Goal: Task Accomplishment & Management: Manage account settings

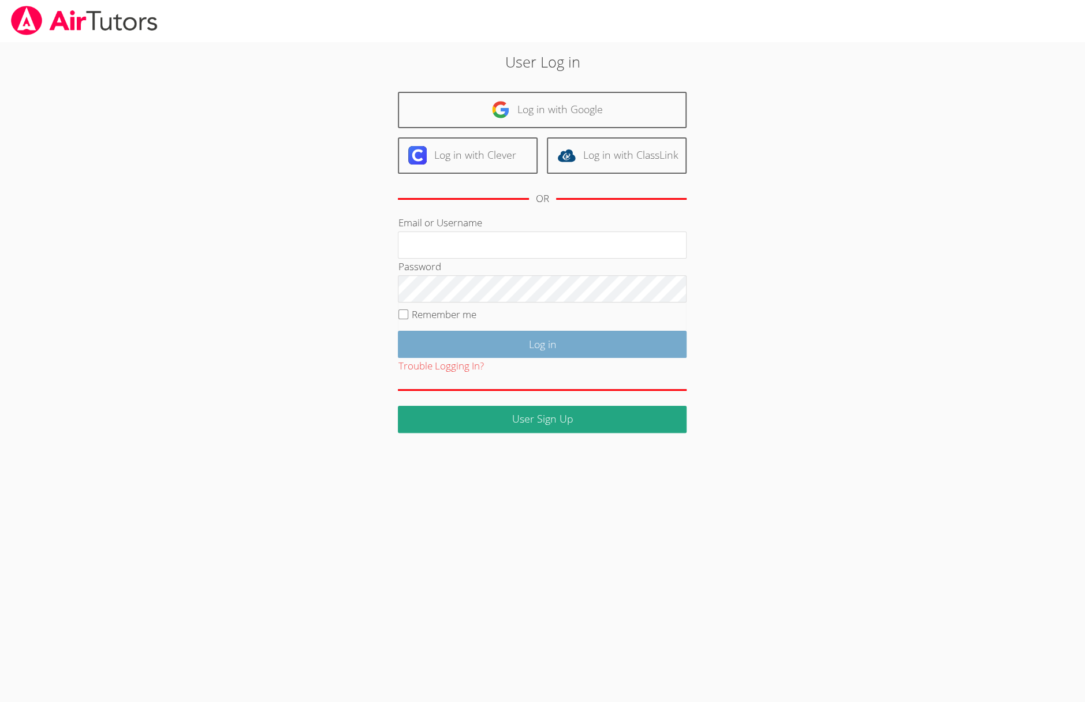
type input "kelseyjtutors@gmail.com"
click at [580, 346] on input "Log in" at bounding box center [542, 344] width 289 height 27
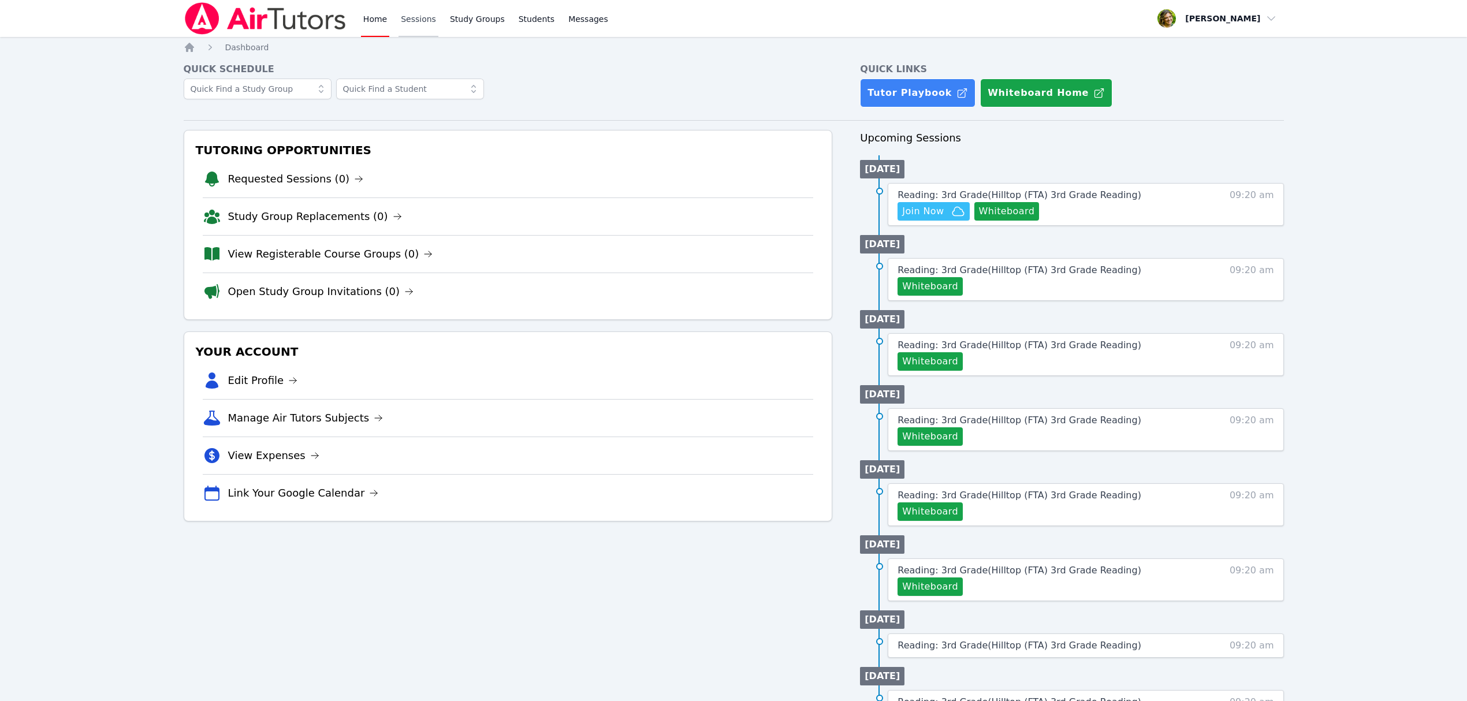
click at [407, 22] on link "Sessions" at bounding box center [419, 18] width 40 height 37
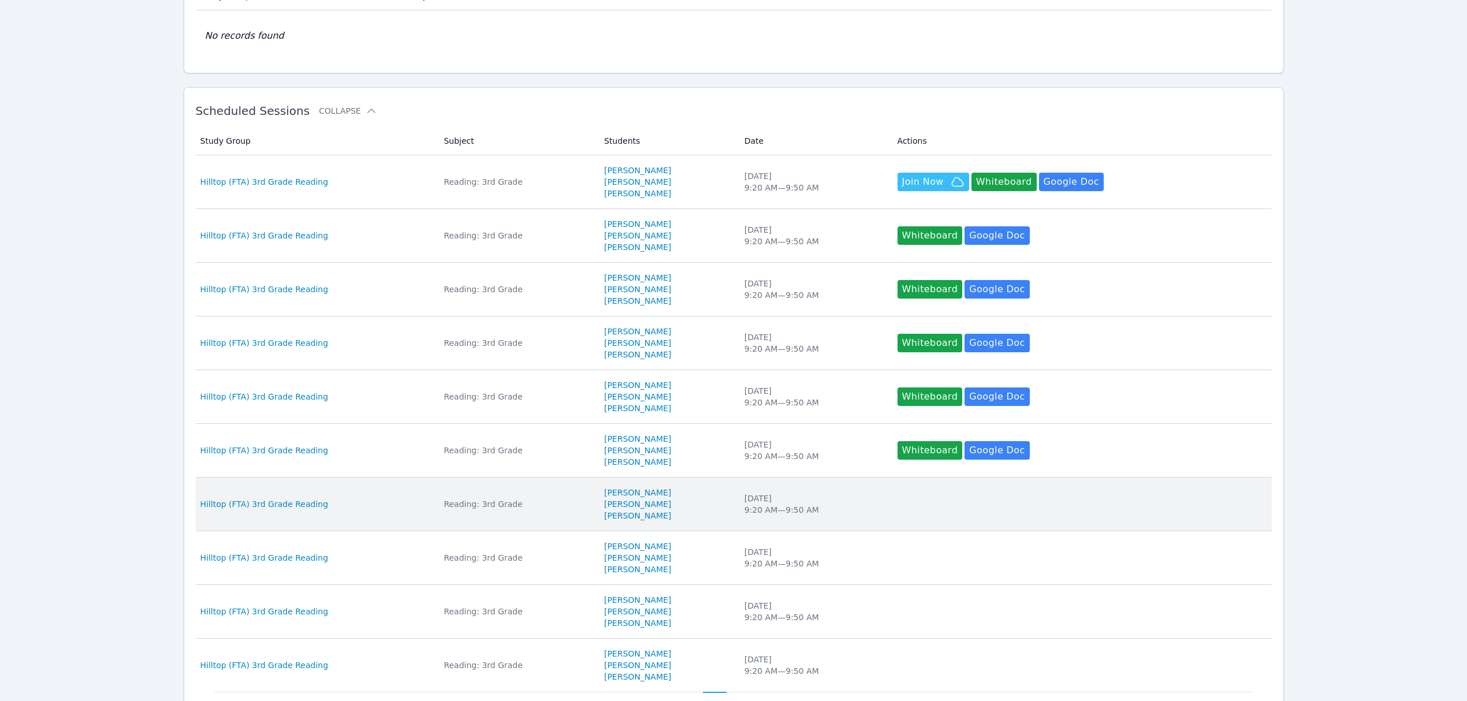
scroll to position [255, 0]
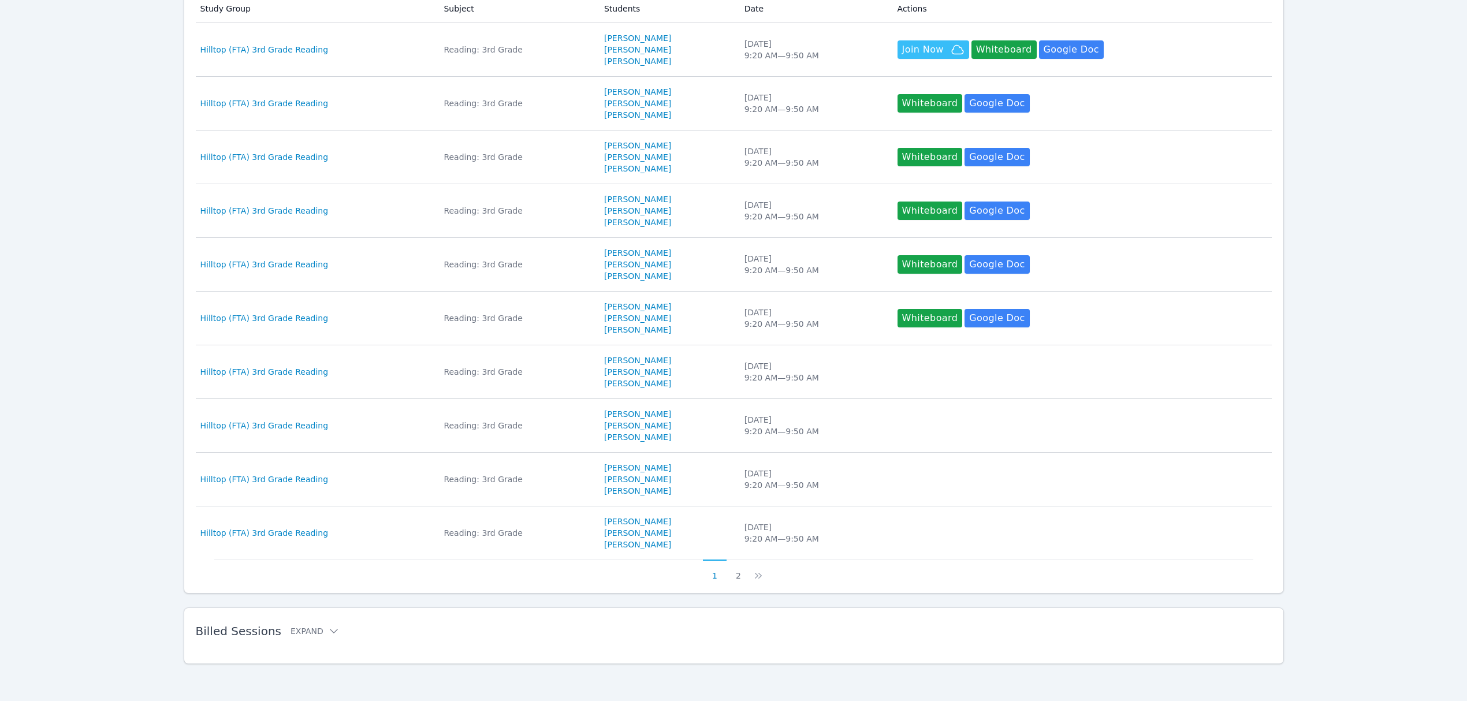
click at [229, 620] on div "Billed Sessions Expand" at bounding box center [715, 631] width 1039 height 32
click at [310, 628] on button "Expand" at bounding box center [315, 631] width 49 height 12
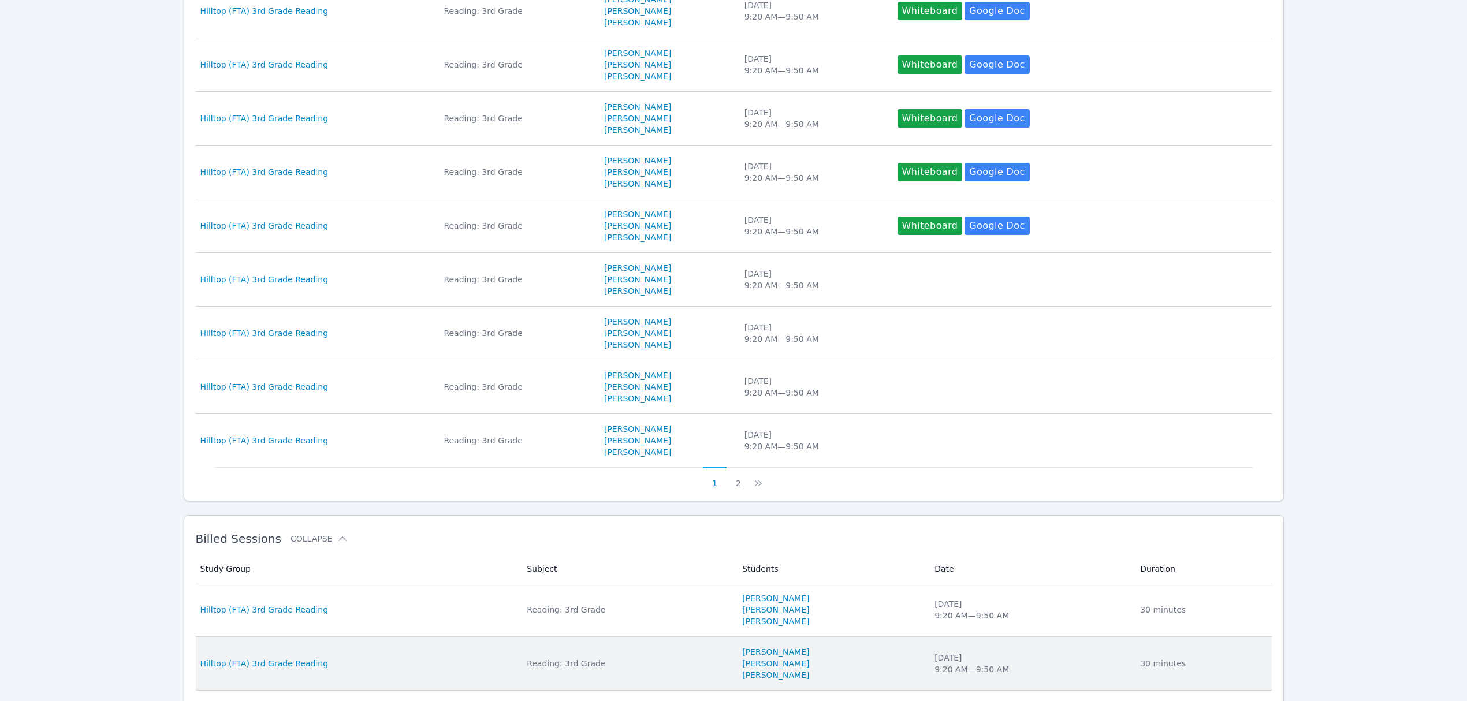
scroll to position [409, 0]
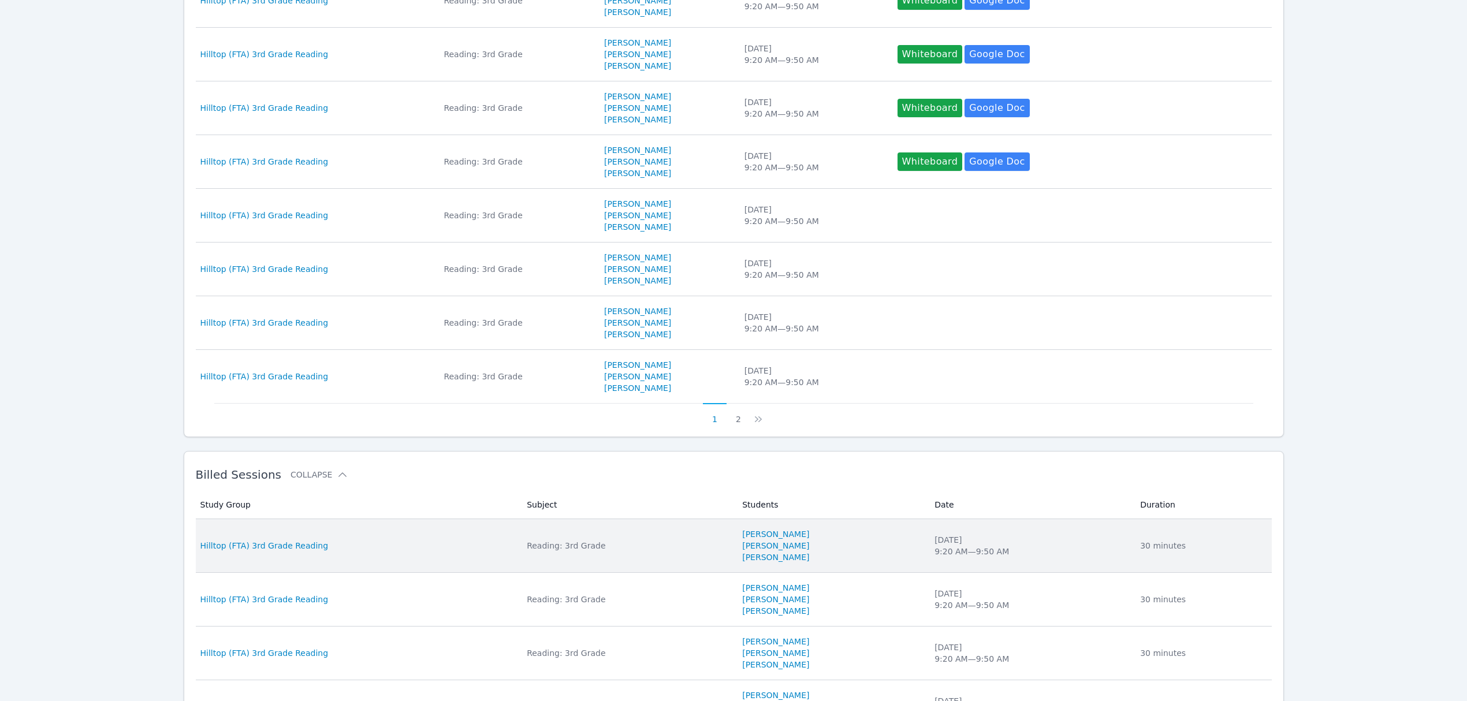
click at [1040, 560] on td "Date Thu Oct 9, 2025 9:20 AM — 9:50 AM" at bounding box center [1031, 546] width 206 height 54
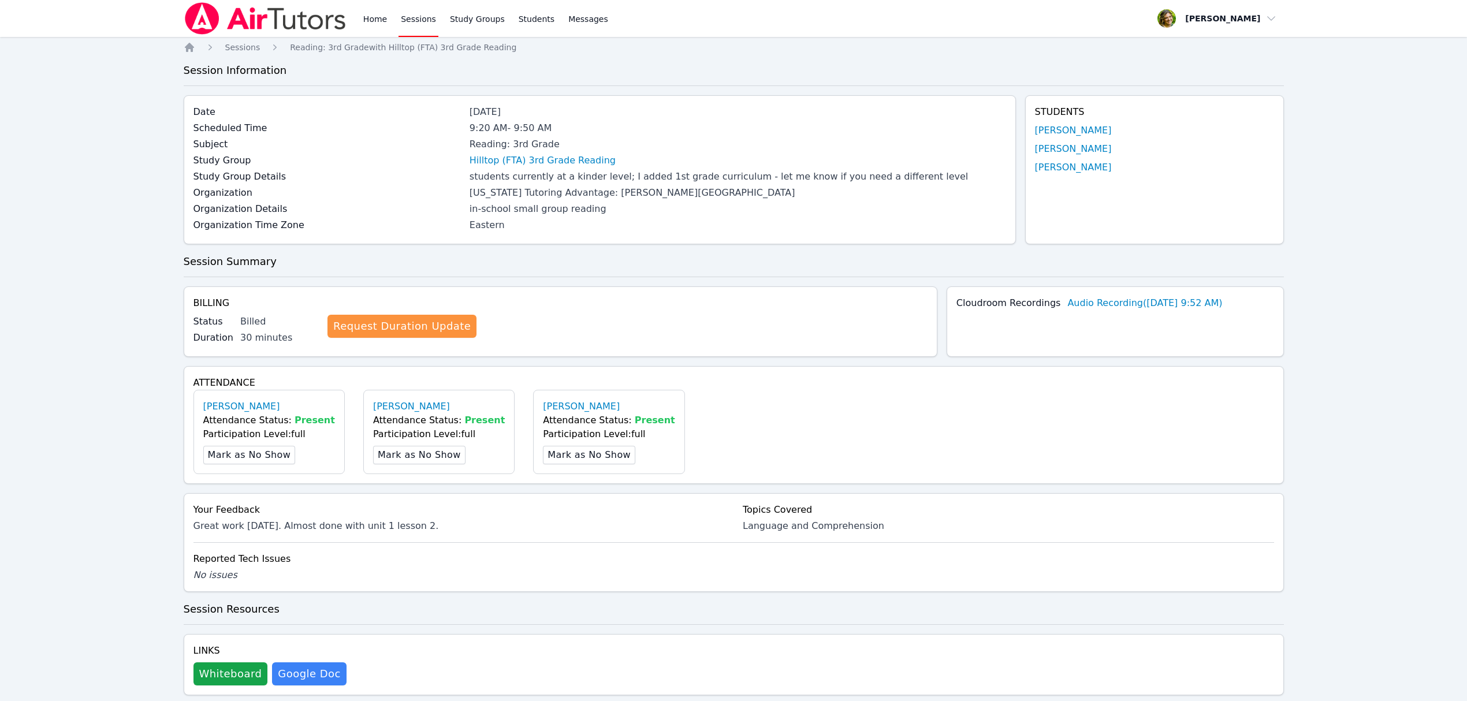
click at [421, 20] on link "Sessions" at bounding box center [419, 18] width 40 height 37
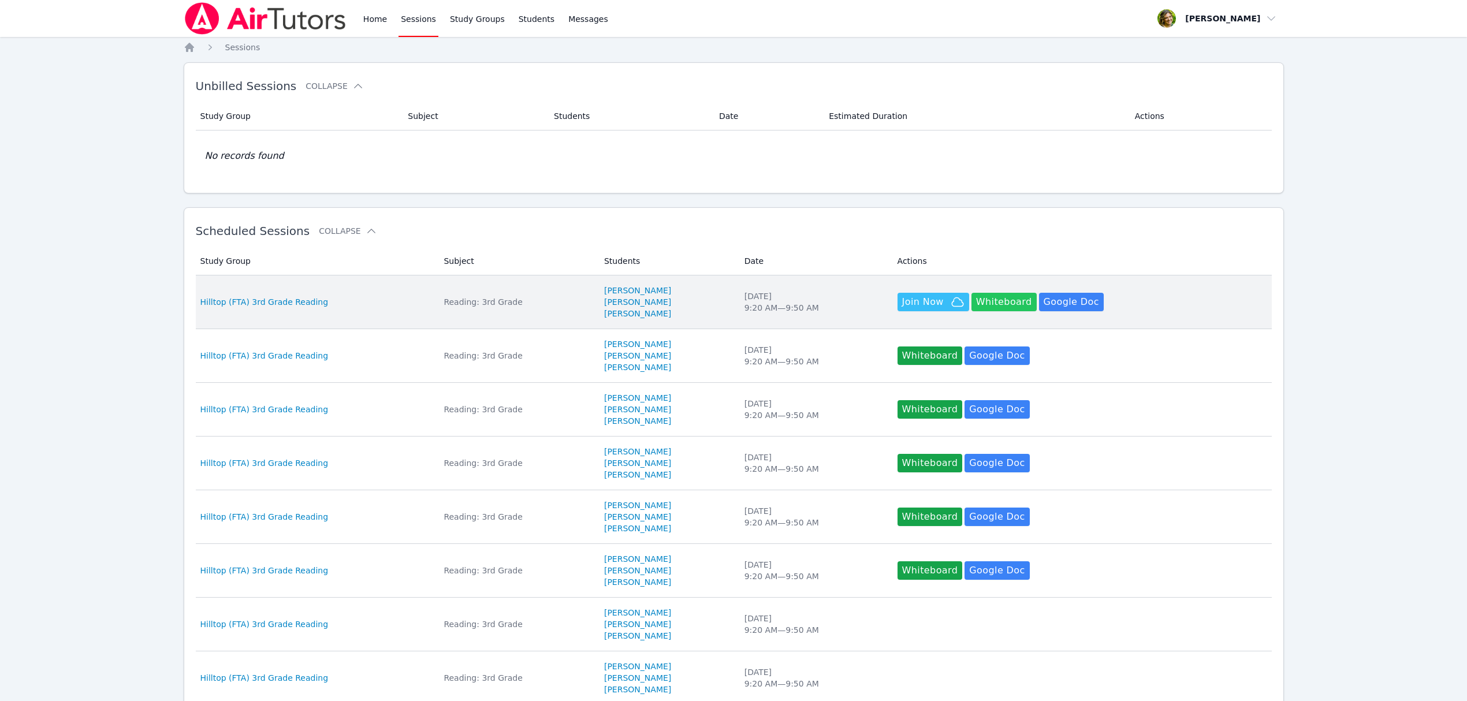
click at [986, 299] on button "Whiteboard" at bounding box center [1003, 302] width 65 height 18
click at [1016, 310] on button "Whiteboard" at bounding box center [1003, 302] width 65 height 18
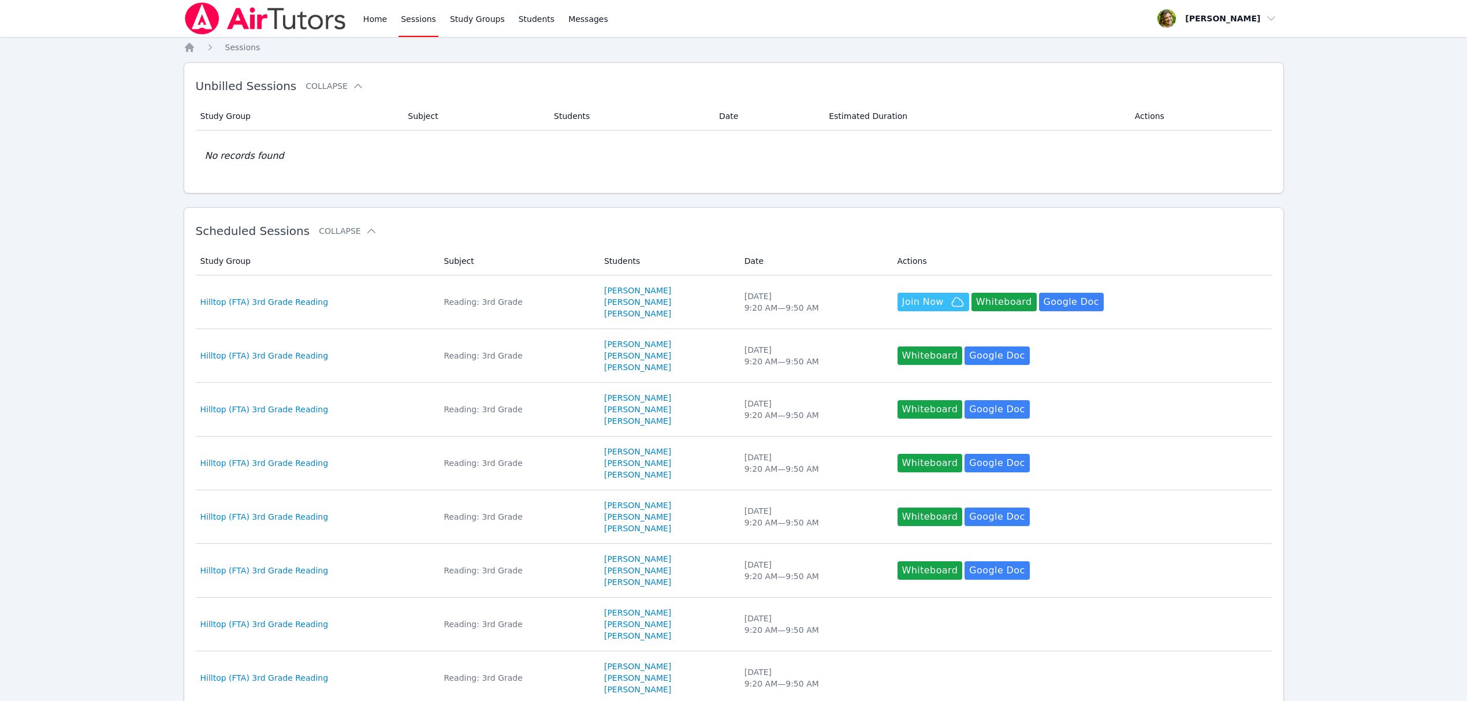
click at [679, 310] on li "[PERSON_NAME]" at bounding box center [667, 314] width 126 height 12
click at [679, 310] on div "Home Sessions Study Groups Students Messages Open user menu Kelsey Norton Open …" at bounding box center [733, 477] width 1467 height 954
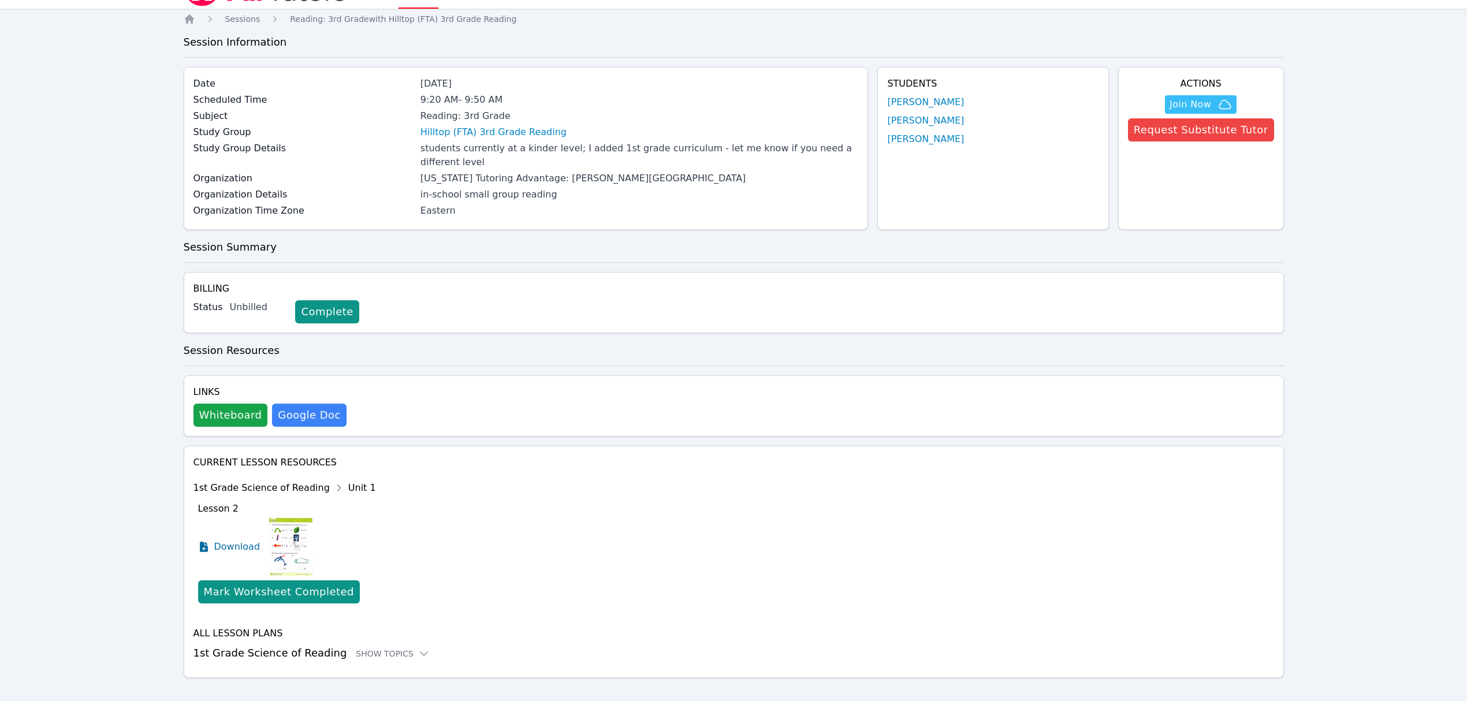
scroll to position [44, 0]
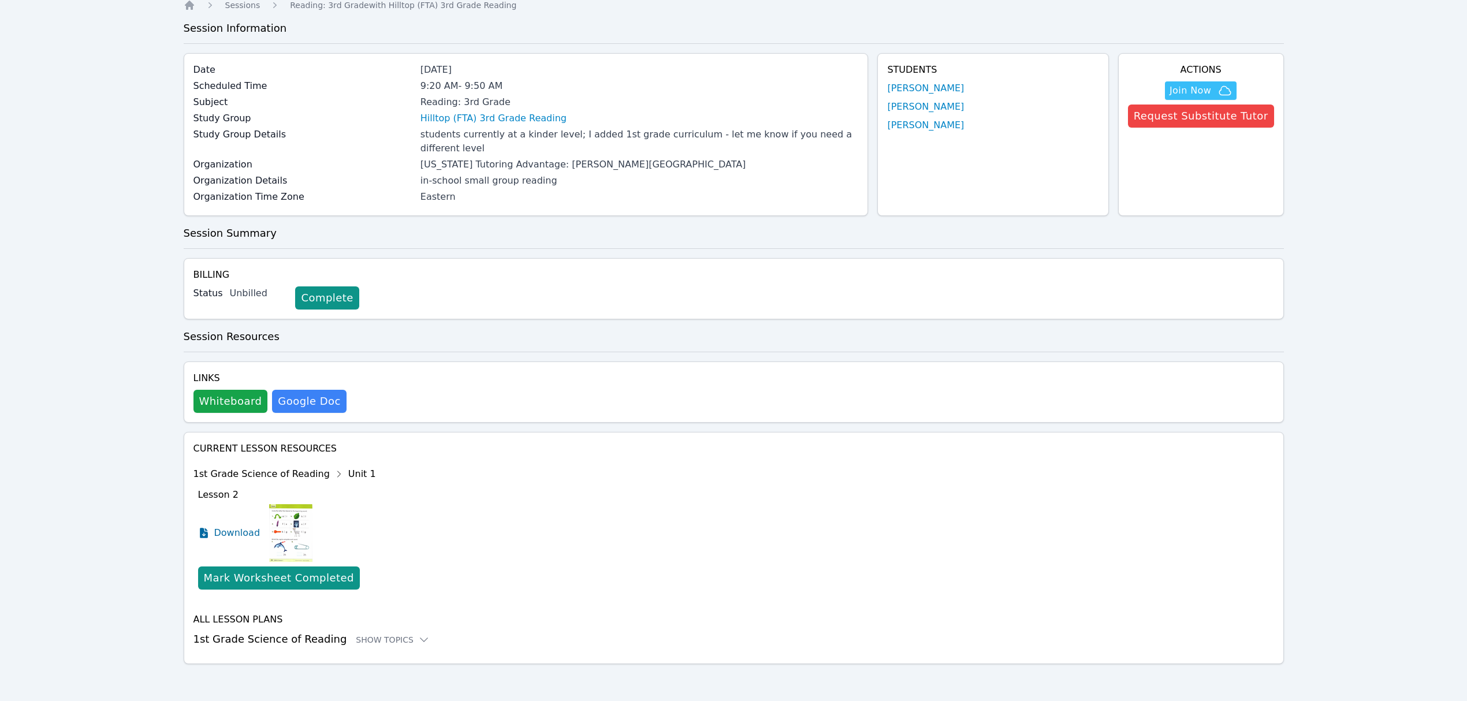
click at [297, 521] on img at bounding box center [290, 533] width 43 height 58
click at [239, 539] on span "Download" at bounding box center [239, 533] width 51 height 14
drag, startPoint x: 321, startPoint y: 643, endPoint x: 363, endPoint y: 650, distance: 42.6
click at [360, 650] on div "Current Lesson Resources 1st Grade Science of Reading Unit 1 Lesson 2 Download …" at bounding box center [734, 548] width 1100 height 232
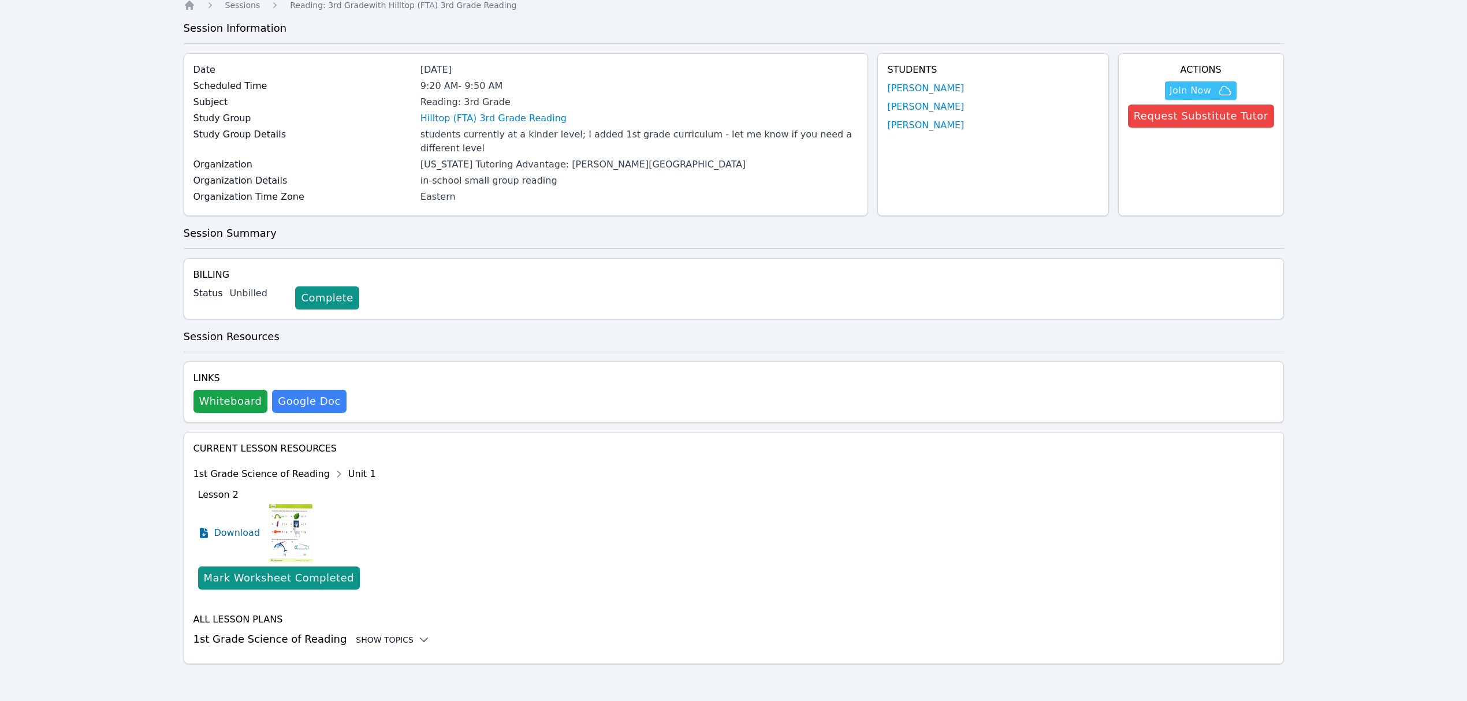
click at [365, 648] on div "Current Lesson Resources 1st Grade Science of Reading Unit 1 Lesson 2 Download …" at bounding box center [734, 548] width 1100 height 232
click at [365, 646] on div "Show Topics" at bounding box center [393, 640] width 74 height 12
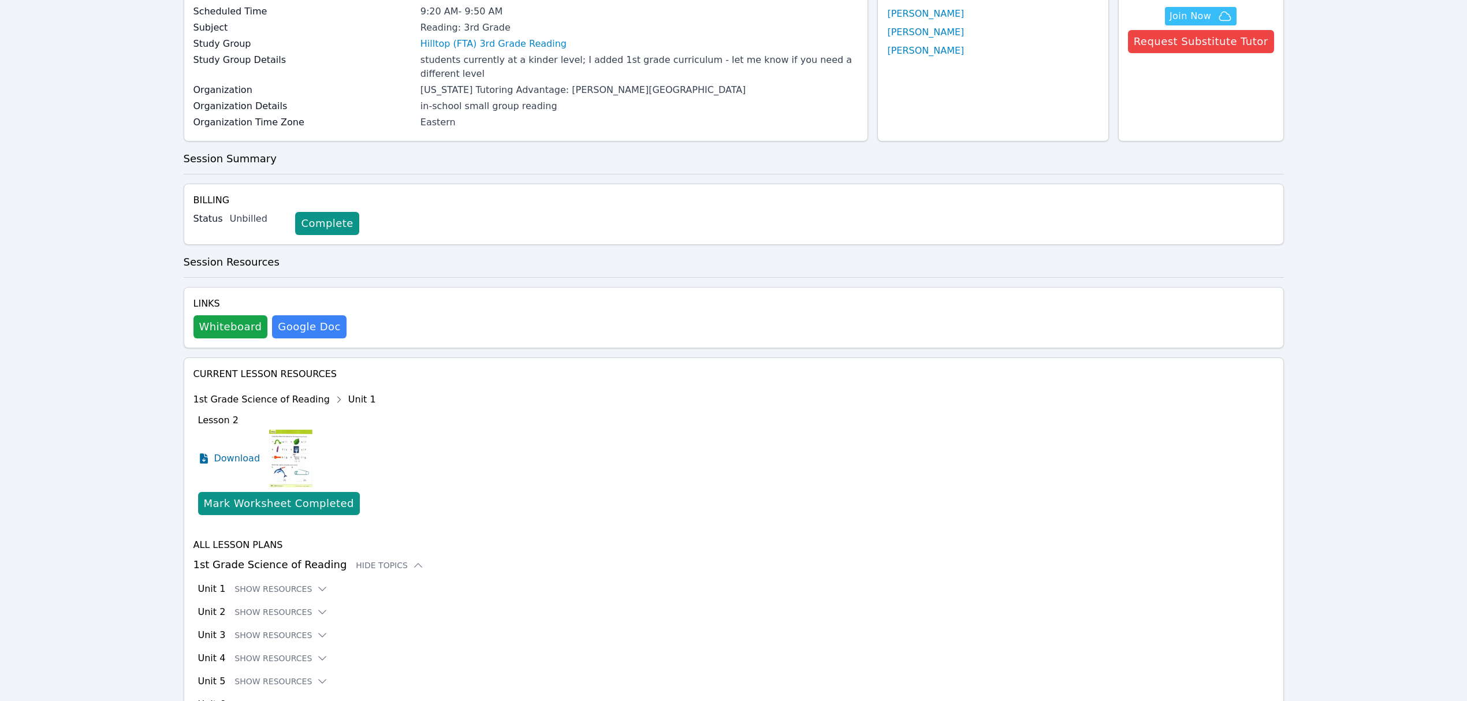
scroll to position [185, 0]
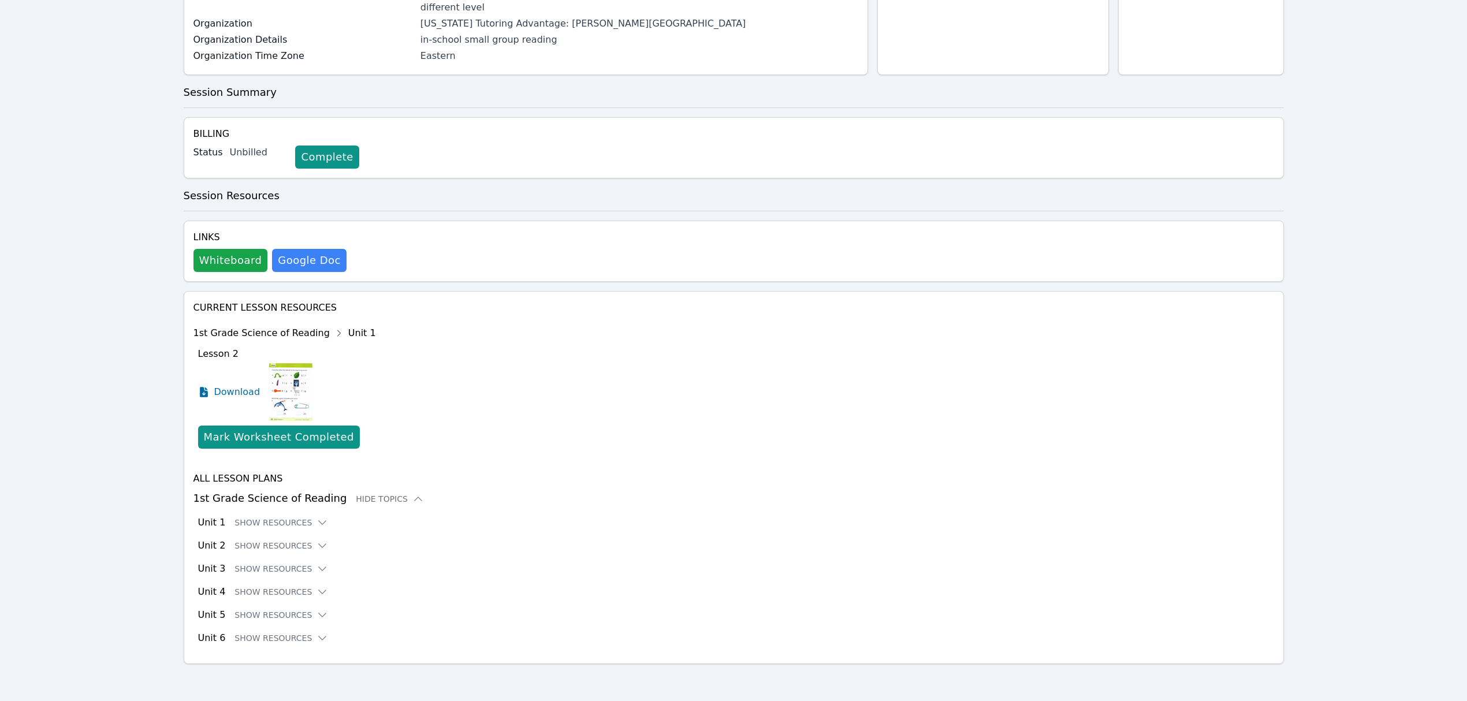
click at [303, 530] on div "All Lesson Plans 1st Grade Science of Reading Hide Topics Unit 1 Show Resources…" at bounding box center [733, 558] width 1081 height 173
click at [317, 524] on icon at bounding box center [323, 523] width 12 height 12
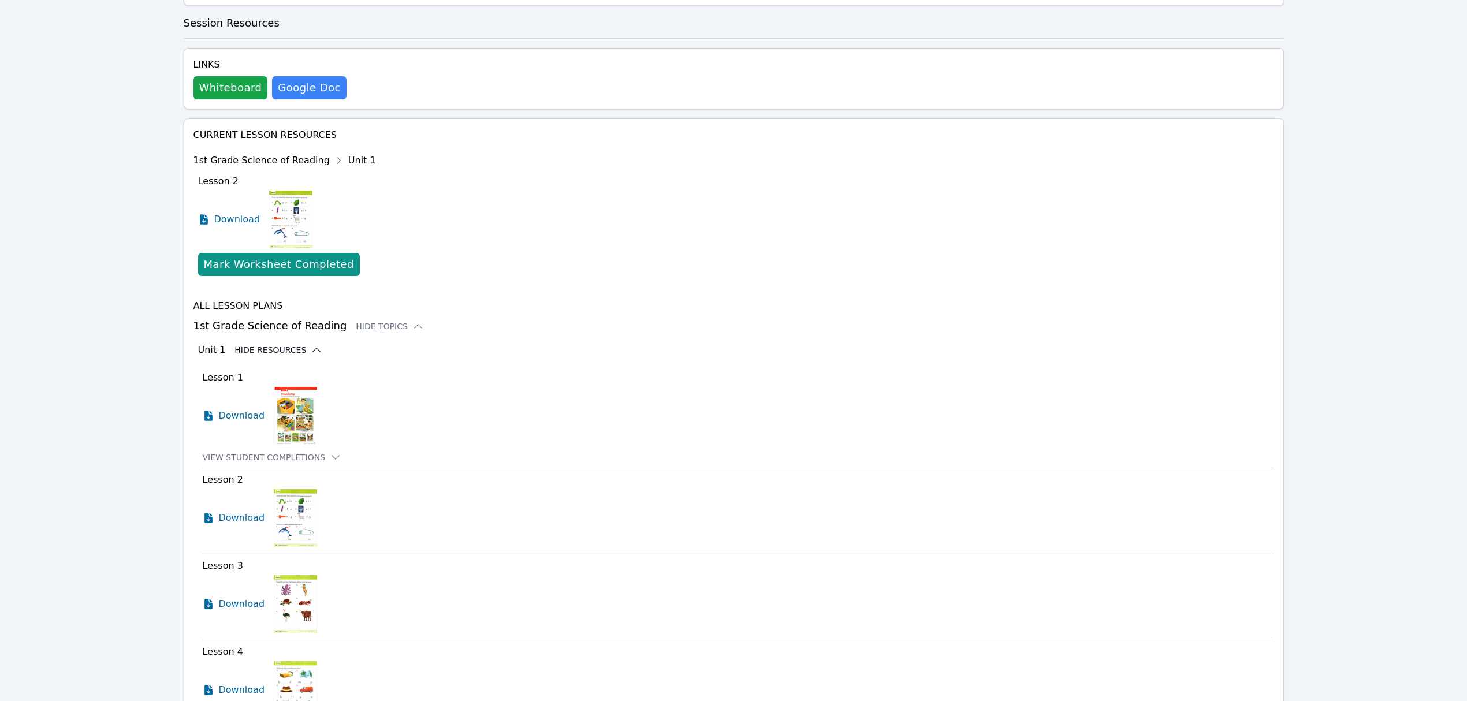
scroll to position [416, 0]
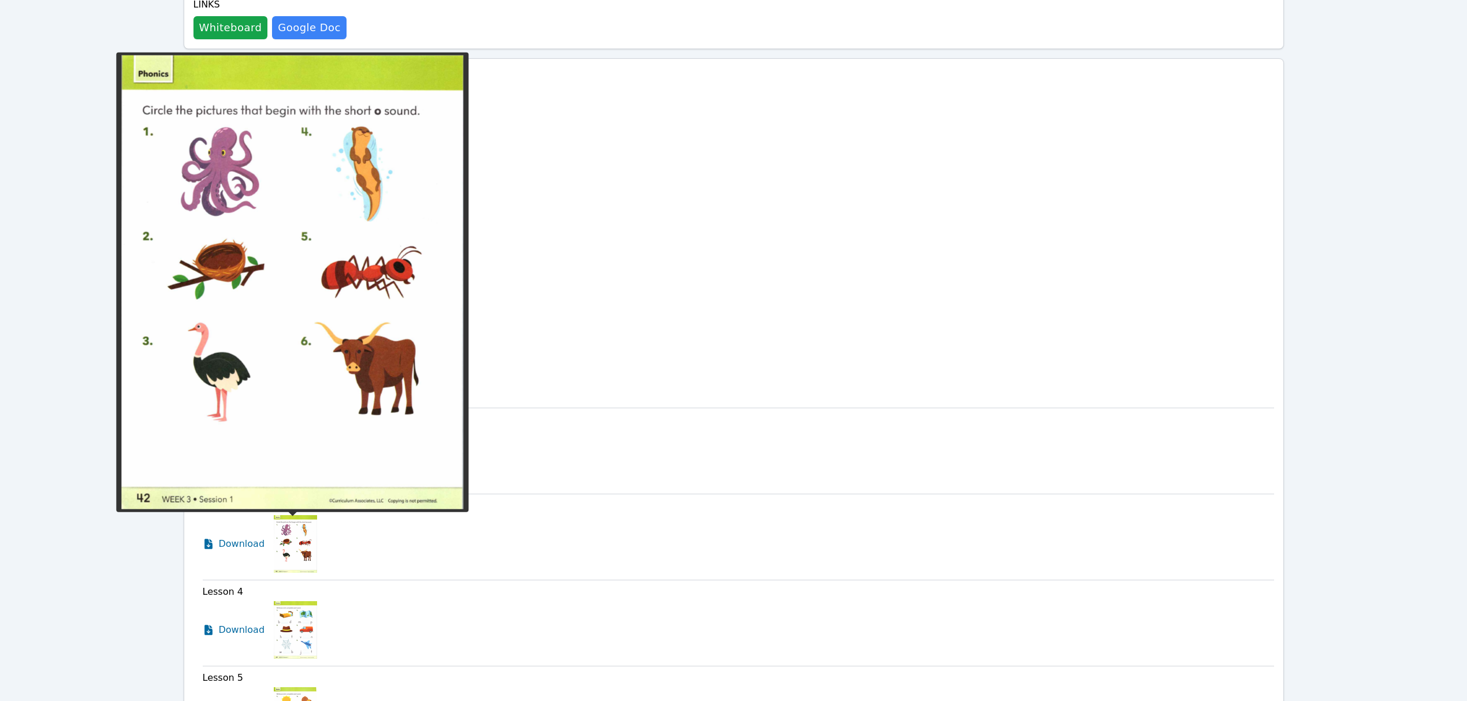
click at [308, 548] on img at bounding box center [295, 544] width 43 height 58
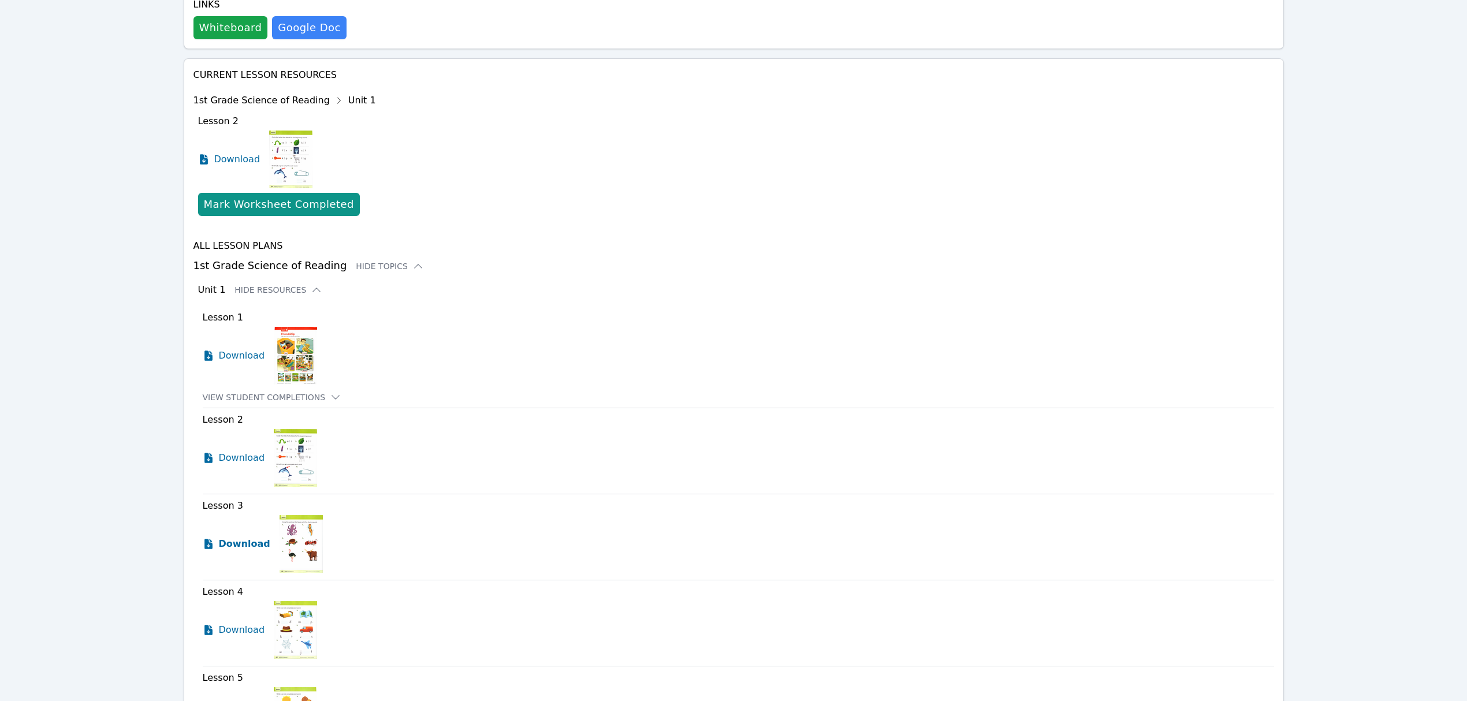
click at [254, 551] on span "Download" at bounding box center [244, 544] width 51 height 14
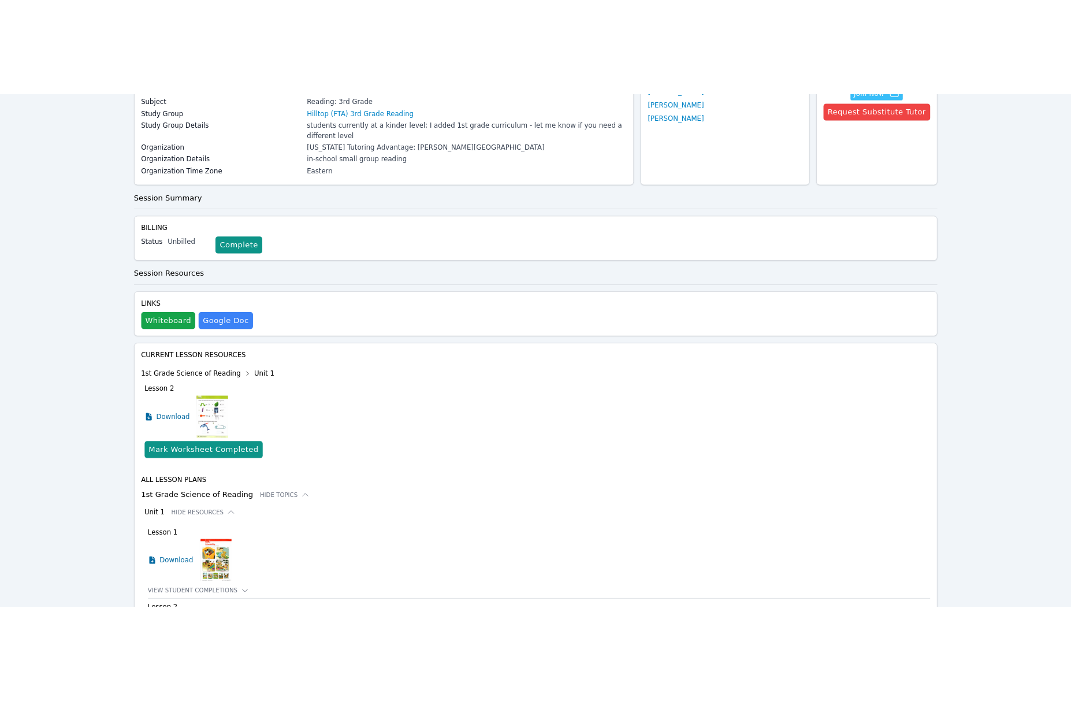
scroll to position [0, 0]
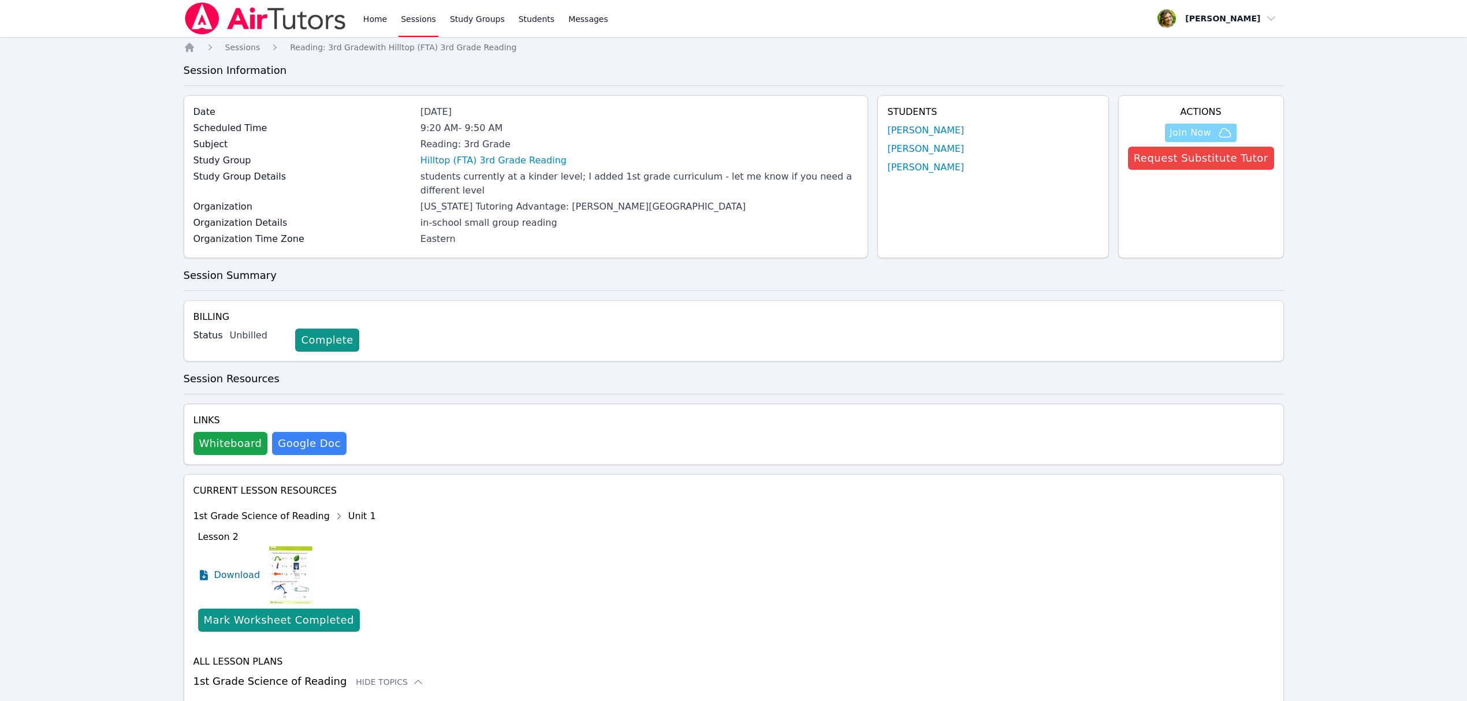
click at [1187, 128] on span "Join Now" at bounding box center [1191, 133] width 42 height 14
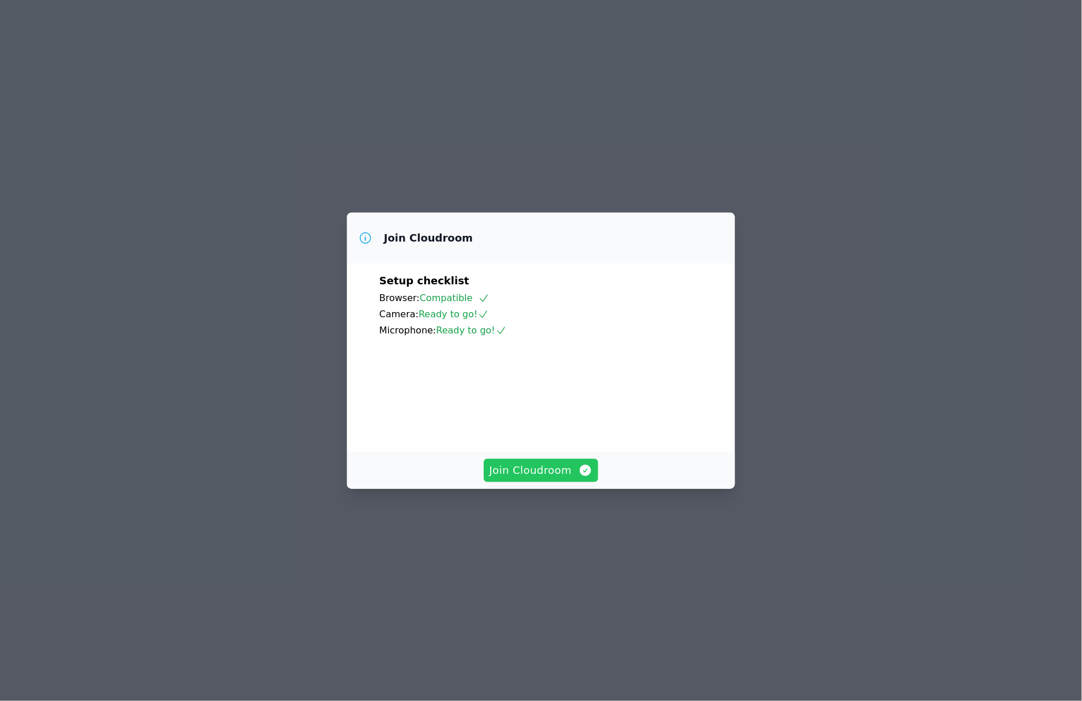
click at [557, 478] on span "Join Cloudroom" at bounding box center [541, 470] width 103 height 16
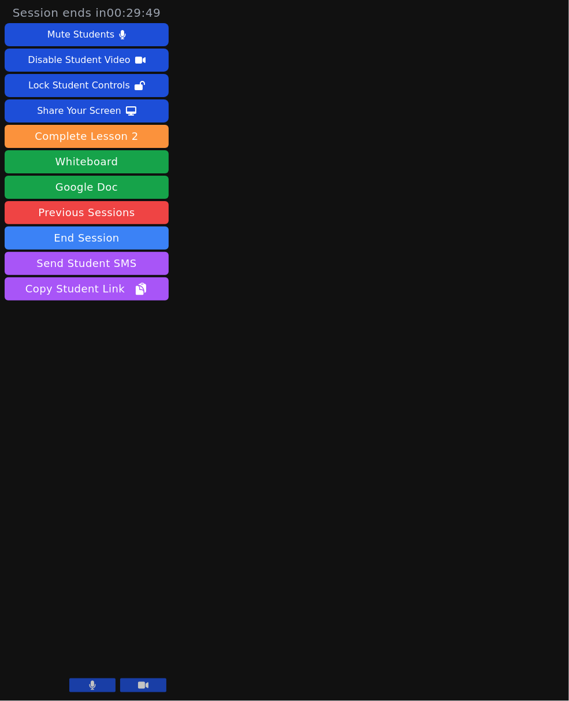
click at [100, 682] on button at bounding box center [92, 685] width 46 height 14
click at [98, 684] on button at bounding box center [92, 685] width 46 height 14
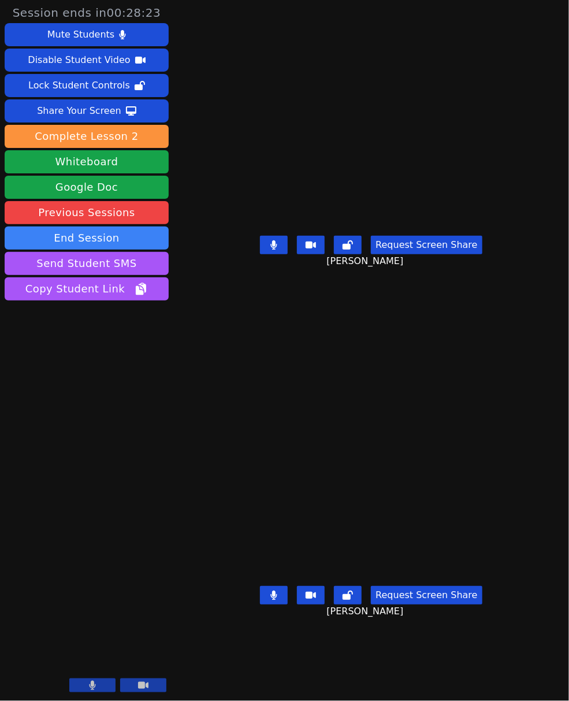
click at [266, 254] on button at bounding box center [274, 245] width 28 height 18
click at [277, 254] on button at bounding box center [274, 245] width 28 height 18
click at [278, 604] on button at bounding box center [274, 595] width 28 height 18
click at [273, 250] on icon at bounding box center [273, 244] width 7 height 9
click at [282, 604] on button at bounding box center [274, 595] width 28 height 18
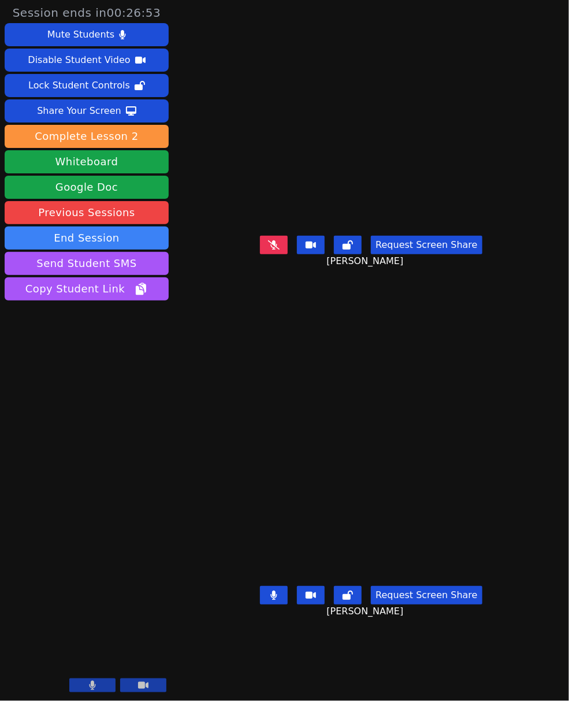
click at [280, 250] on icon at bounding box center [274, 244] width 12 height 9
click at [277, 600] on icon at bounding box center [274, 594] width 6 height 9
click at [266, 254] on button at bounding box center [274, 245] width 28 height 18
click at [290, 254] on div "Request Screen Share" at bounding box center [371, 245] width 222 height 18
click at [285, 254] on button at bounding box center [274, 245] width 28 height 18
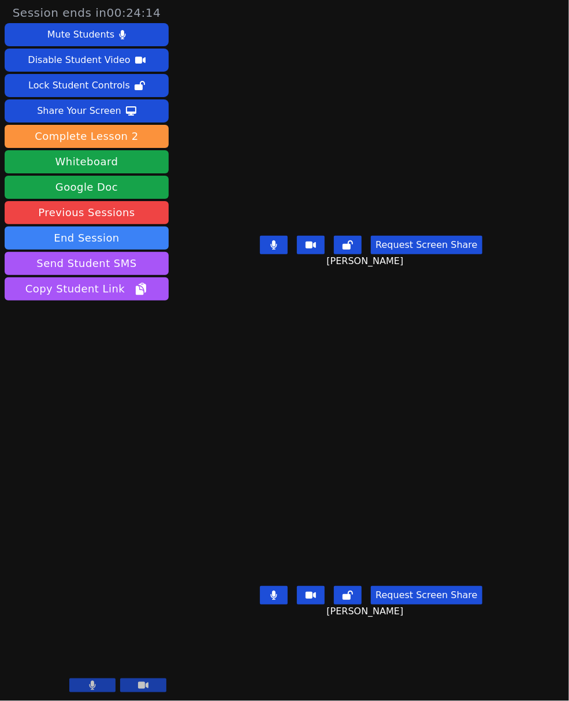
drag, startPoint x: 275, startPoint y: 276, endPoint x: 282, endPoint y: 345, distance: 69.1
click at [275, 254] on button at bounding box center [274, 245] width 28 height 18
click at [269, 604] on button at bounding box center [274, 595] width 28 height 18
click at [276, 250] on icon at bounding box center [274, 244] width 12 height 9
click at [260, 618] on div "Request Screen Share Alex Hernandez-Sanchez" at bounding box center [371, 604] width 280 height 46
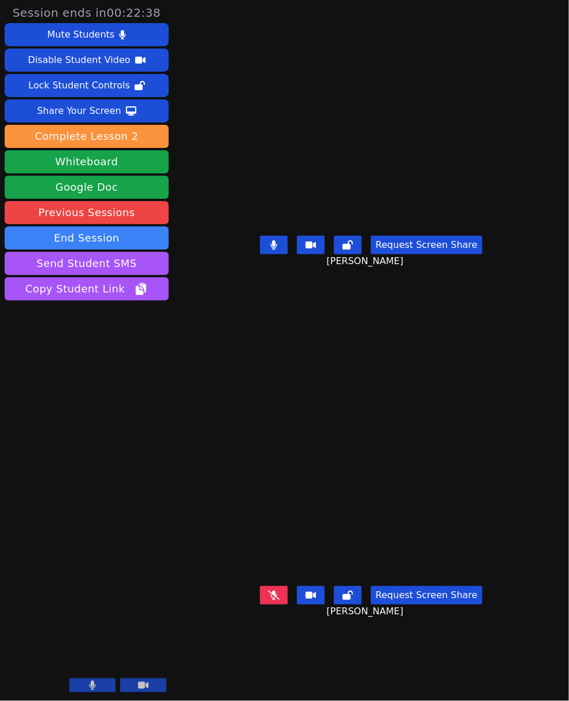
click at [282, 604] on button at bounding box center [274, 595] width 28 height 18
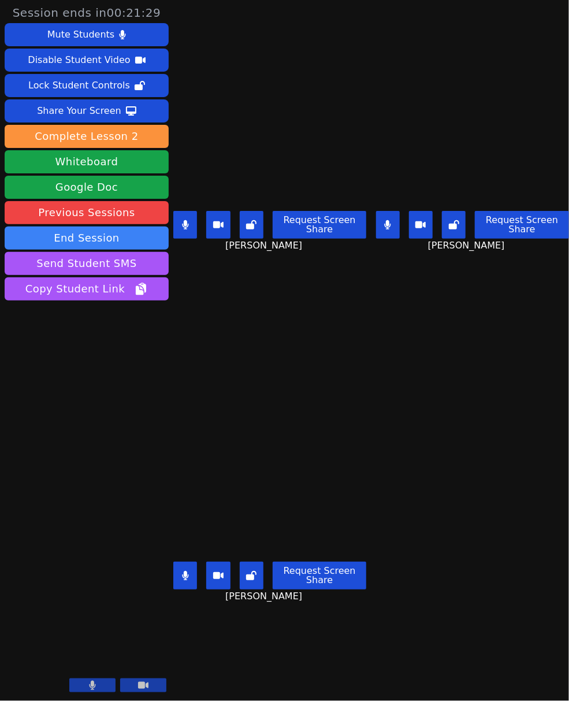
drag, startPoint x: 382, startPoint y: 225, endPoint x: 292, endPoint y: 231, distance: 89.7
click at [382, 225] on button at bounding box center [388, 225] width 24 height 28
click at [193, 216] on button at bounding box center [185, 225] width 24 height 28
click at [184, 574] on button at bounding box center [185, 575] width 24 height 28
click at [386, 225] on button at bounding box center [388, 225] width 24 height 28
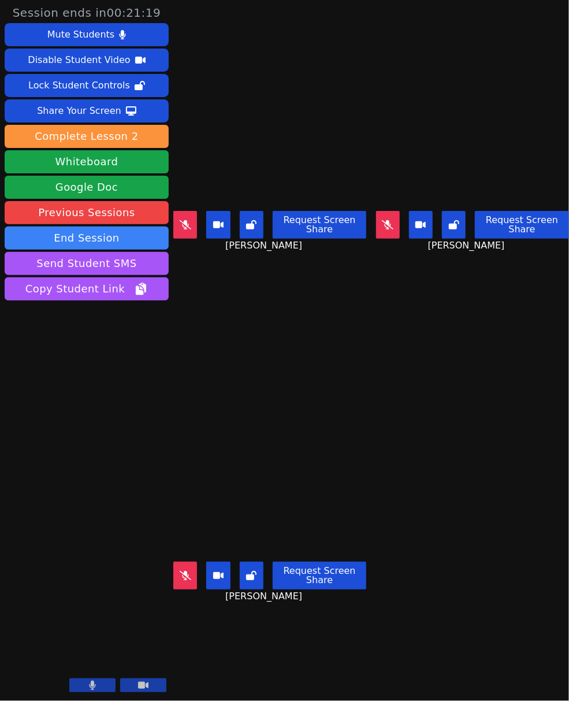
click at [185, 211] on button at bounding box center [185, 225] width 24 height 28
click at [185, 571] on icon at bounding box center [185, 575] width 6 height 9
click at [185, 572] on button at bounding box center [185, 575] width 24 height 28
click at [392, 231] on button at bounding box center [388, 225] width 24 height 28
click at [194, 227] on button at bounding box center [185, 225] width 24 height 28
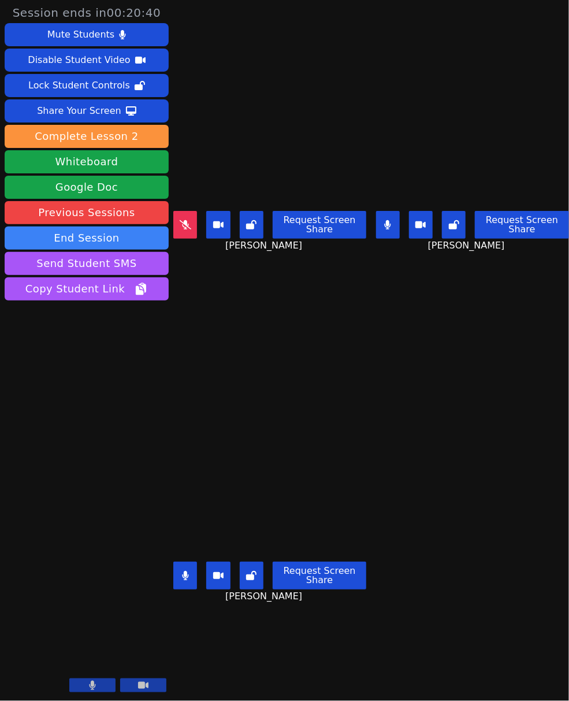
click at [382, 227] on button at bounding box center [388, 225] width 24 height 28
click at [384, 220] on icon at bounding box center [387, 224] width 7 height 9
click at [186, 571] on icon at bounding box center [185, 575] width 7 height 9
click at [197, 224] on button at bounding box center [185, 225] width 24 height 28
click at [197, 221] on button at bounding box center [185, 225] width 24 height 28
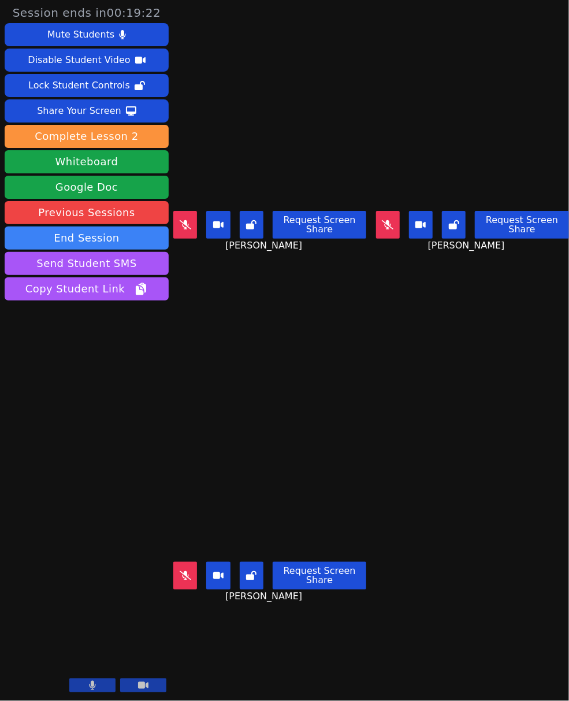
click at [190, 571] on icon at bounding box center [186, 575] width 12 height 9
click at [188, 561] on button at bounding box center [185, 575] width 24 height 28
click at [188, 571] on icon at bounding box center [185, 575] width 7 height 9
click at [381, 225] on button at bounding box center [388, 225] width 24 height 28
click at [386, 232] on button at bounding box center [388, 225] width 24 height 28
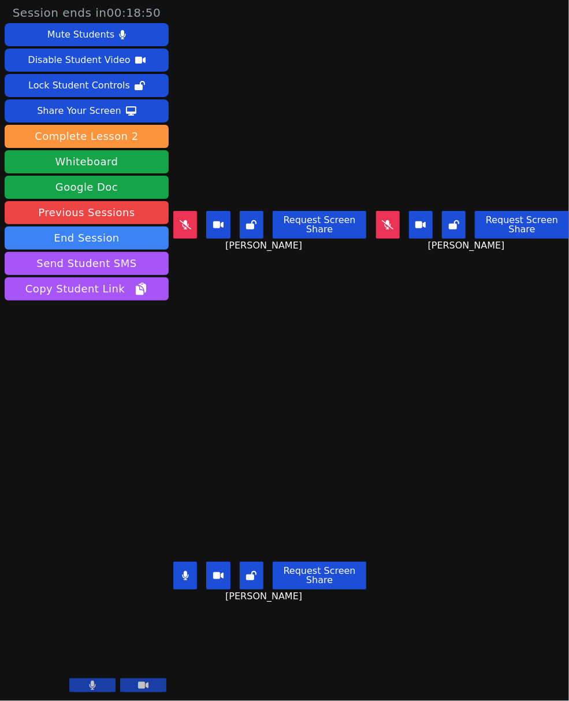
click at [181, 576] on button at bounding box center [185, 575] width 24 height 28
click at [194, 231] on button at bounding box center [185, 225] width 24 height 28
click at [184, 211] on button at bounding box center [185, 225] width 24 height 28
click at [177, 561] on button at bounding box center [185, 575] width 24 height 28
click at [178, 569] on button at bounding box center [185, 575] width 24 height 28
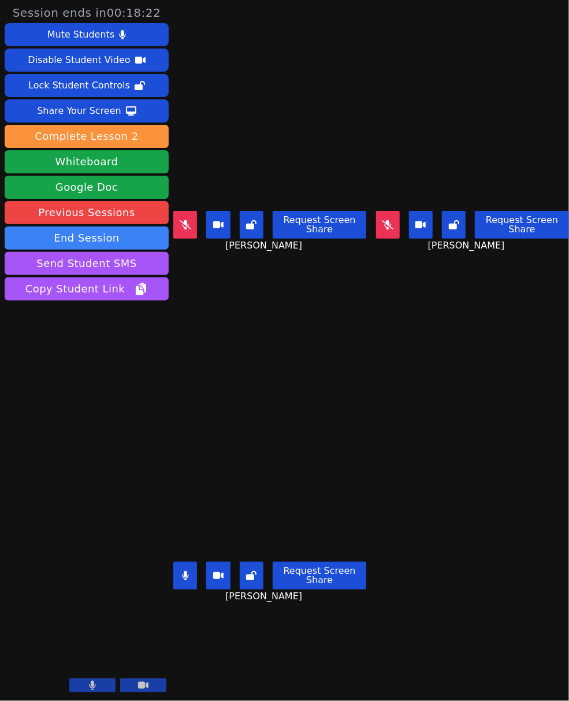
click at [384, 213] on button at bounding box center [388, 225] width 24 height 28
click at [181, 213] on button at bounding box center [185, 225] width 24 height 28
click at [176, 216] on button at bounding box center [185, 225] width 24 height 28
click at [381, 214] on button at bounding box center [388, 225] width 24 height 28
drag, startPoint x: 384, startPoint y: 221, endPoint x: 350, endPoint y: 226, distance: 34.6
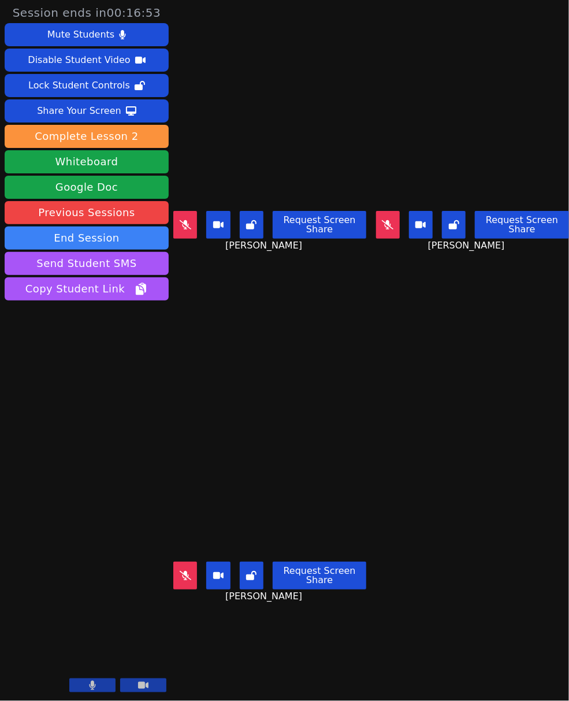
click at [384, 221] on icon at bounding box center [388, 224] width 12 height 9
click at [188, 220] on icon at bounding box center [186, 224] width 12 height 9
drag, startPoint x: 193, startPoint y: 561, endPoint x: 203, endPoint y: 552, distance: 13.9
click at [193, 561] on button at bounding box center [185, 575] width 24 height 28
click at [389, 228] on button at bounding box center [388, 225] width 24 height 28
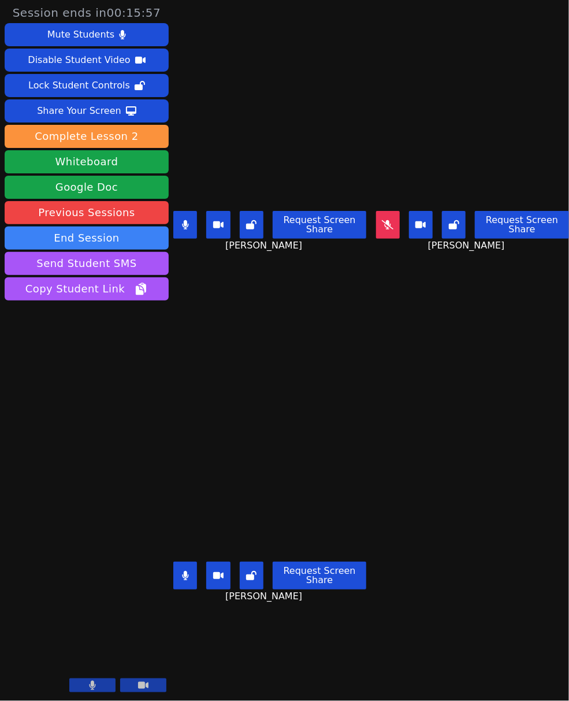
click at [181, 572] on button at bounding box center [185, 575] width 24 height 28
click at [389, 218] on button at bounding box center [388, 225] width 24 height 28
click at [179, 215] on button at bounding box center [185, 225] width 24 height 28
click at [384, 220] on icon at bounding box center [387, 224] width 7 height 9
click at [185, 571] on icon at bounding box center [186, 575] width 12 height 9
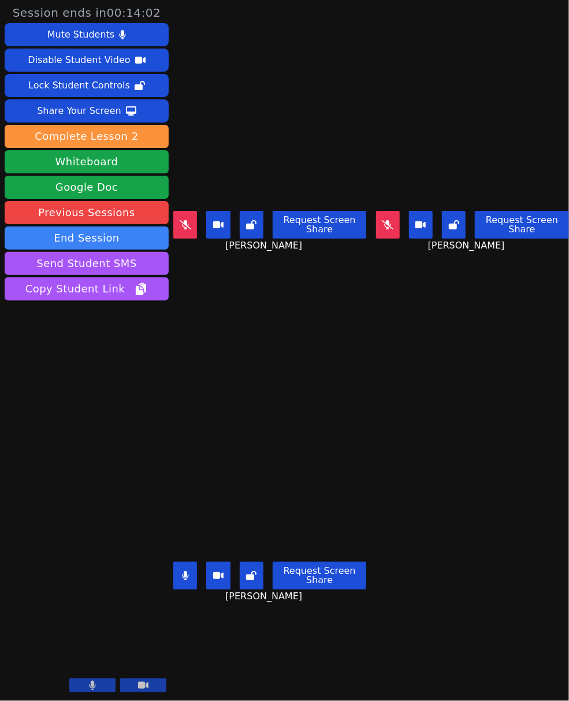
click at [177, 567] on button at bounding box center [185, 575] width 24 height 28
click at [385, 220] on icon at bounding box center [388, 224] width 6 height 9
click at [391, 215] on button at bounding box center [388, 225] width 24 height 28
click at [386, 232] on button at bounding box center [388, 225] width 24 height 28
click at [176, 226] on button at bounding box center [185, 225] width 24 height 28
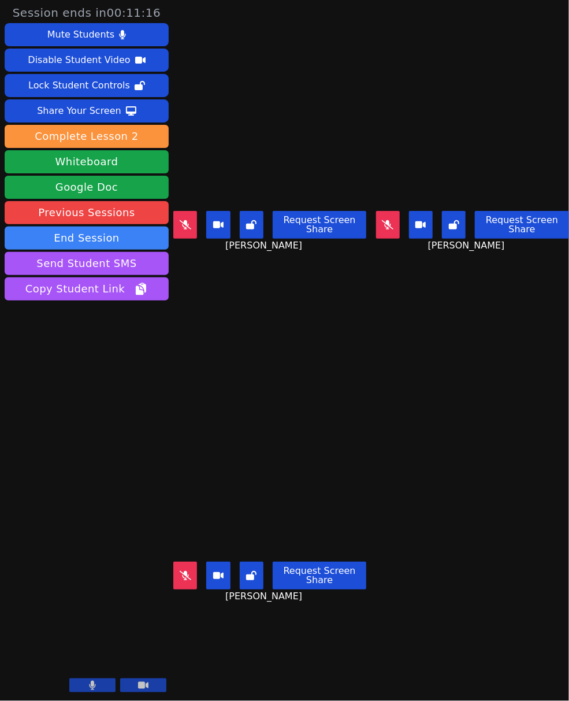
click at [379, 214] on button at bounding box center [388, 225] width 24 height 28
click at [190, 226] on button at bounding box center [185, 225] width 24 height 28
click at [199, 564] on div "Request Screen Share" at bounding box center [269, 575] width 193 height 28
click at [191, 571] on icon at bounding box center [186, 575] width 12 height 9
drag, startPoint x: 191, startPoint y: 229, endPoint x: 218, endPoint y: 371, distance: 144.6
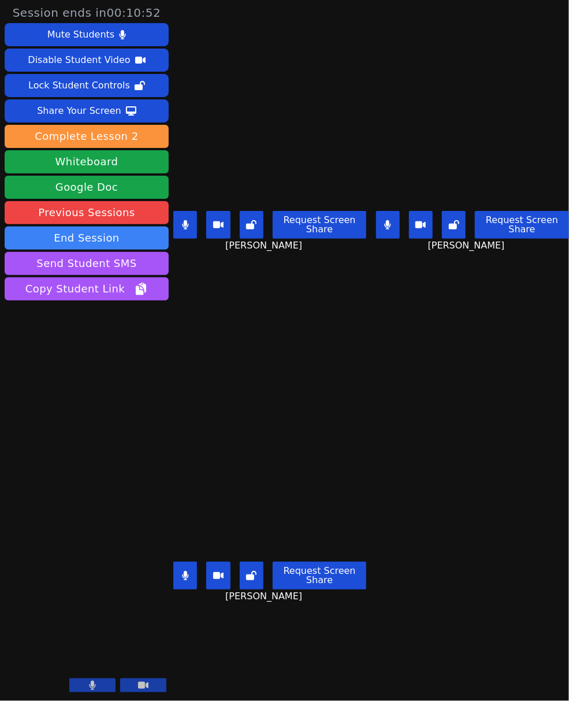
click at [191, 229] on button at bounding box center [185, 225] width 24 height 28
click at [188, 574] on button at bounding box center [185, 575] width 24 height 28
click at [184, 220] on icon at bounding box center [186, 224] width 12 height 9
click at [185, 571] on icon at bounding box center [186, 575] width 12 height 9
click at [384, 222] on icon at bounding box center [387, 224] width 7 height 9
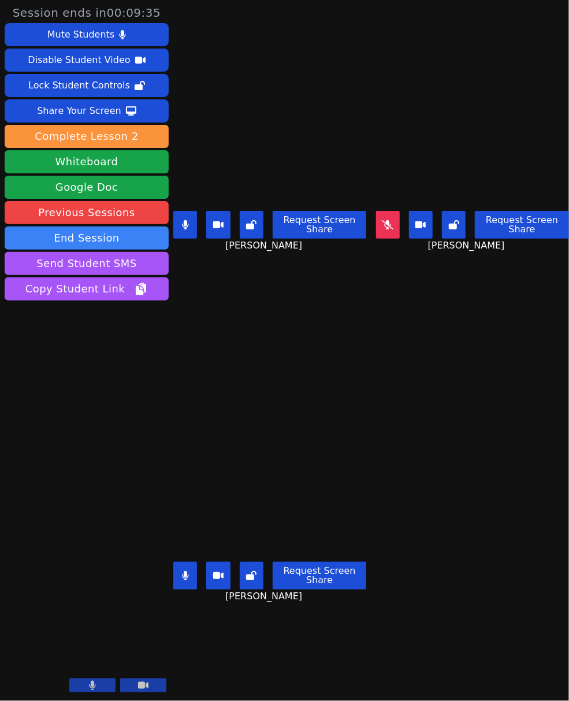
click at [184, 224] on icon at bounding box center [185, 224] width 7 height 9
click at [188, 578] on button at bounding box center [185, 575] width 24 height 28
click at [180, 571] on icon at bounding box center [186, 575] width 12 height 9
click at [385, 228] on button at bounding box center [388, 225] width 24 height 28
click at [192, 214] on button at bounding box center [185, 225] width 24 height 28
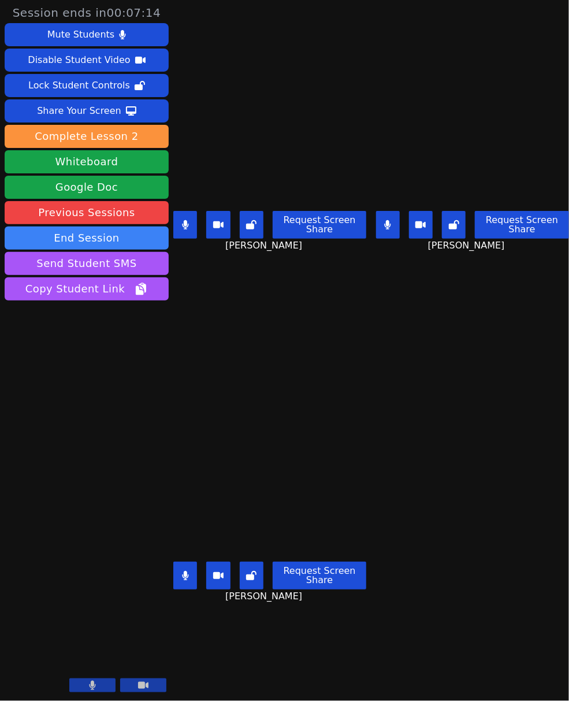
click at [195, 213] on button at bounding box center [185, 225] width 24 height 28
click at [387, 220] on button at bounding box center [388, 225] width 24 height 28
click at [178, 557] on div "Request Screen Share Alex Hernandez-Sanchez" at bounding box center [269, 580] width 193 height 46
click at [189, 568] on button at bounding box center [185, 575] width 24 height 28
click at [194, 230] on button at bounding box center [185, 225] width 24 height 28
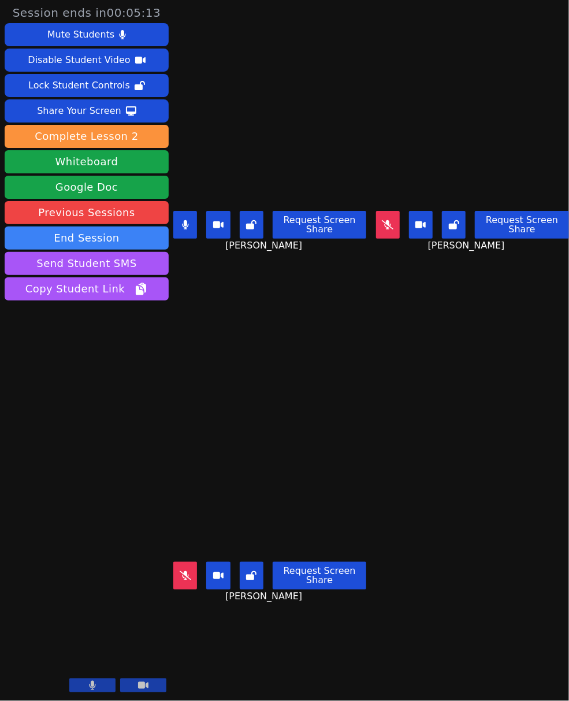
click at [384, 222] on icon at bounding box center [388, 224] width 12 height 9
click at [192, 564] on button at bounding box center [185, 575] width 24 height 28
click at [188, 220] on icon at bounding box center [185, 224] width 7 height 9
drag, startPoint x: 391, startPoint y: 219, endPoint x: 315, endPoint y: 223, distance: 75.7
click at [391, 219] on button at bounding box center [388, 225] width 24 height 28
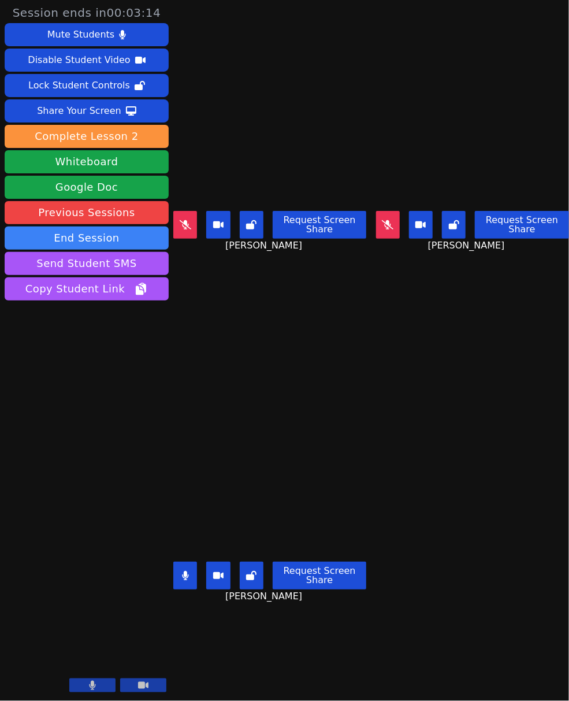
drag, startPoint x: 189, startPoint y: 575, endPoint x: 236, endPoint y: 479, distance: 106.9
click at [190, 574] on button at bounding box center [185, 575] width 24 height 28
click at [192, 218] on button at bounding box center [185, 225] width 24 height 28
drag, startPoint x: 191, startPoint y: 222, endPoint x: 243, endPoint y: 228, distance: 52.2
click at [191, 222] on button at bounding box center [185, 225] width 24 height 28
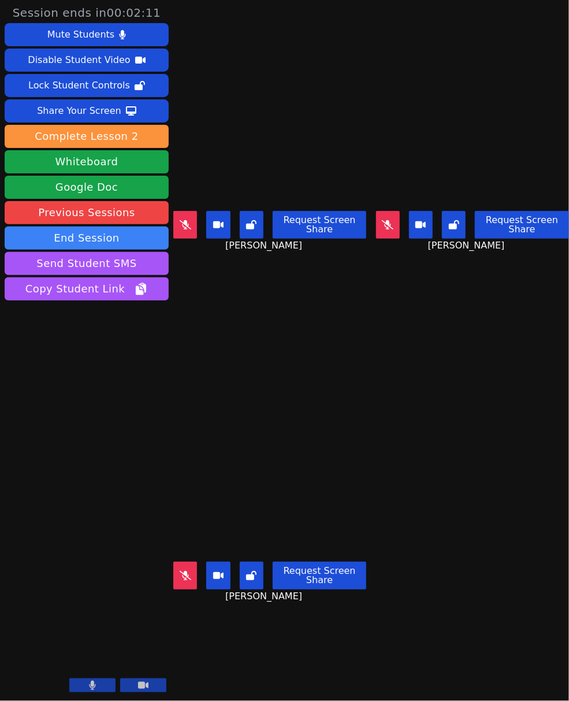
click at [382, 225] on icon at bounding box center [388, 224] width 12 height 9
click at [195, 561] on button at bounding box center [185, 575] width 24 height 28
click at [393, 214] on button at bounding box center [388, 225] width 24 height 28
click at [188, 214] on button at bounding box center [185, 225] width 24 height 28
click at [189, 567] on button at bounding box center [185, 575] width 24 height 28
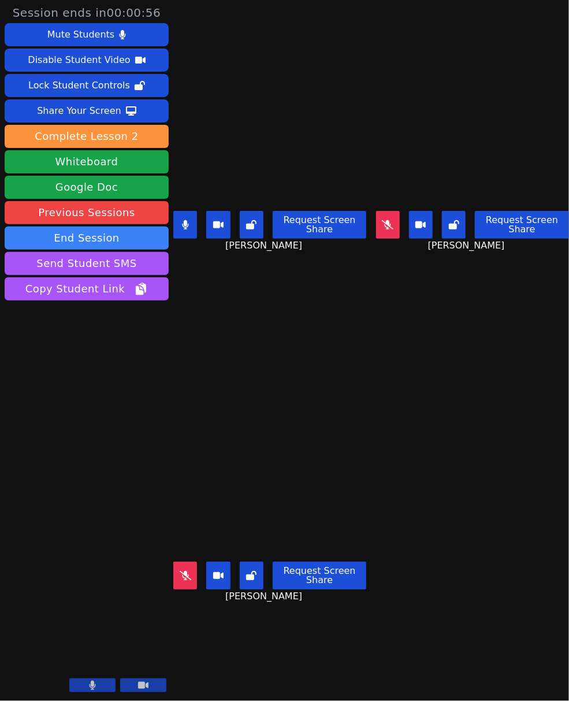
click at [385, 222] on icon at bounding box center [388, 224] width 12 height 9
click at [192, 225] on button at bounding box center [185, 225] width 24 height 28
click at [188, 220] on icon at bounding box center [186, 224] width 12 height 9
click at [172, 573] on aside "Session ends in 00:00:31 Mute Students Disable Student Video Lock Student Contr…" at bounding box center [86, 350] width 173 height 701
click at [173, 568] on button at bounding box center [185, 575] width 24 height 28
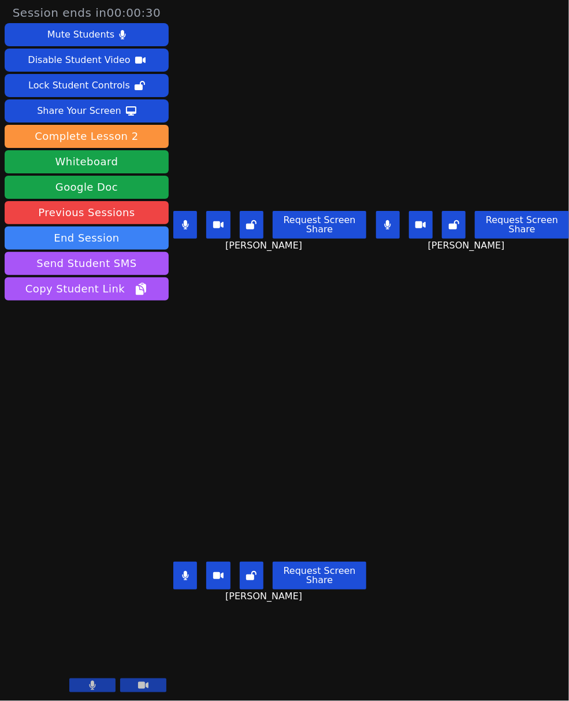
click at [192, 561] on button at bounding box center [185, 575] width 24 height 28
click at [195, 562] on button at bounding box center [185, 575] width 24 height 28
click at [182, 221] on icon at bounding box center [185, 224] width 7 height 9
click at [385, 220] on icon at bounding box center [388, 224] width 6 height 9
click at [188, 561] on button at bounding box center [185, 575] width 24 height 28
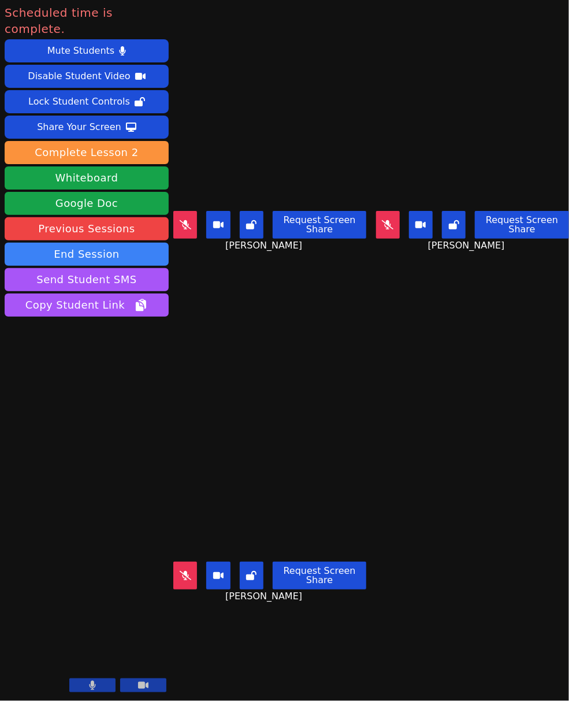
drag, startPoint x: 186, startPoint y: 218, endPoint x: 198, endPoint y: 223, distance: 12.7
click at [186, 220] on icon at bounding box center [186, 224] width 12 height 9
click at [389, 221] on button at bounding box center [388, 225] width 24 height 28
click at [195, 574] on button at bounding box center [185, 575] width 24 height 28
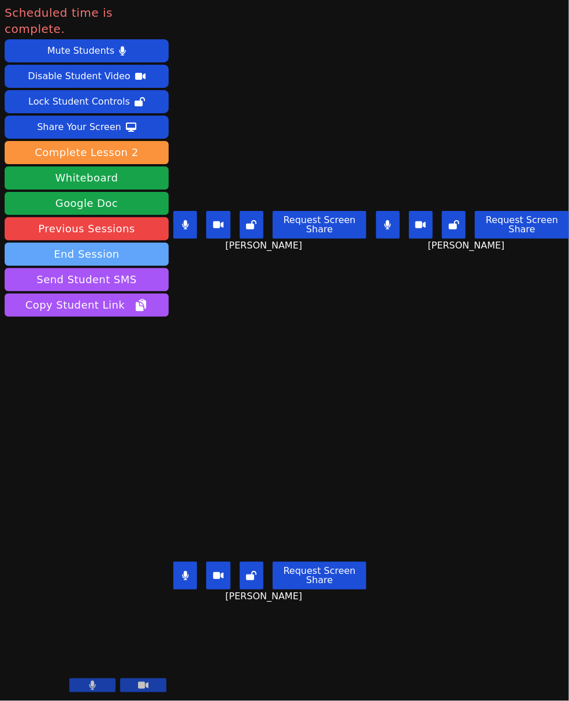
click at [98, 243] on button "End Session" at bounding box center [87, 254] width 164 height 23
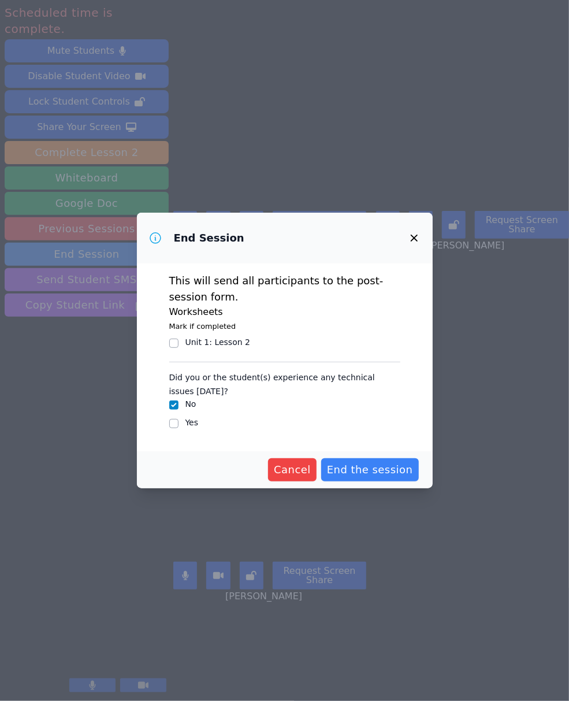
click at [213, 340] on div "Unit 1 : Lesson 2" at bounding box center [217, 342] width 65 height 12
click at [178, 340] on input "Unit 1 : Lesson 2" at bounding box center [173, 342] width 9 height 9
checkbox input "true"
click at [375, 475] on span "End the session" at bounding box center [370, 469] width 86 height 16
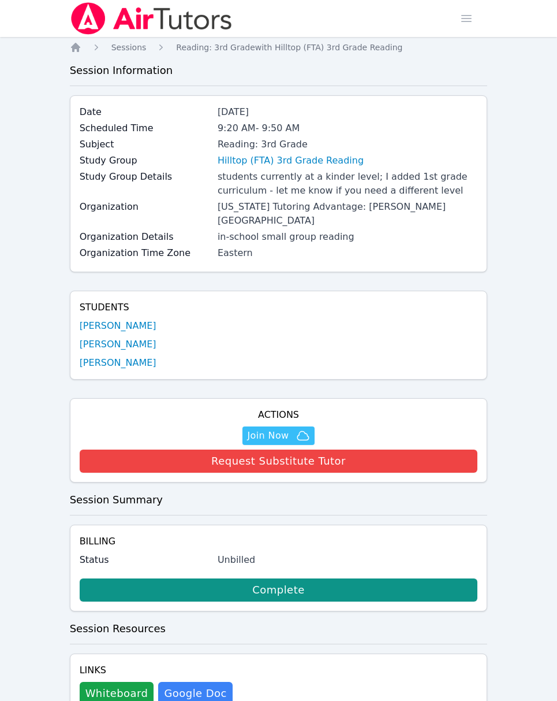
click at [86, 17] on img at bounding box center [151, 18] width 163 height 32
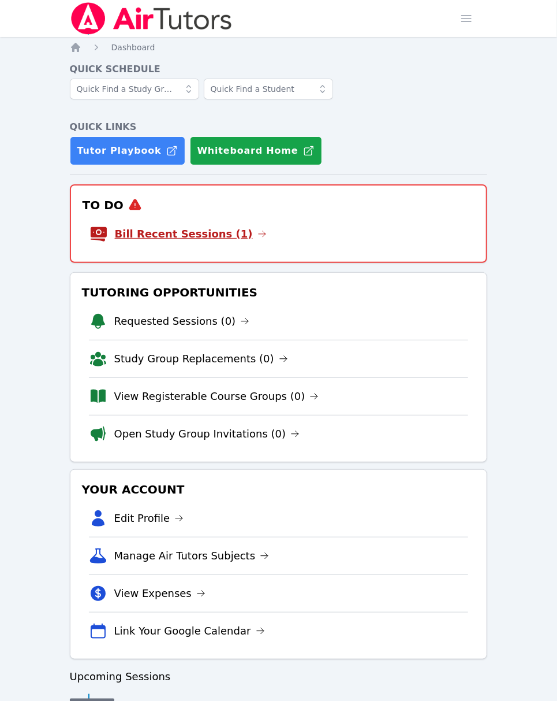
click at [204, 232] on link "Bill Recent Sessions (1)" at bounding box center [191, 234] width 152 height 16
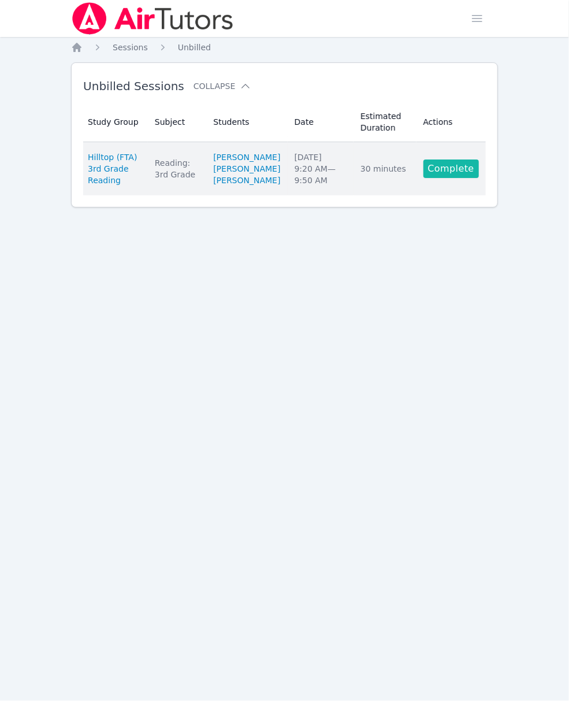
click at [449, 166] on link "Complete" at bounding box center [450, 168] width 55 height 18
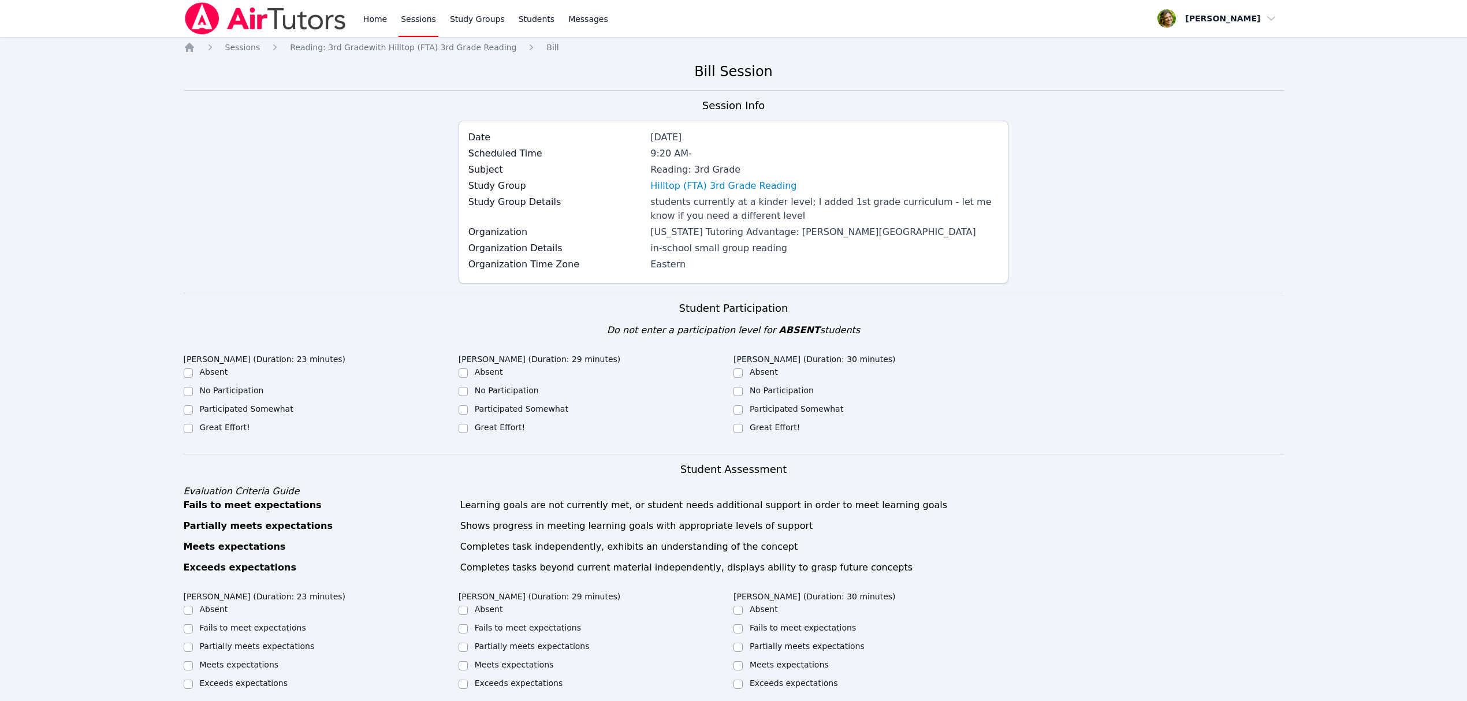
click at [232, 428] on label "Great Effort!" at bounding box center [225, 427] width 50 height 9
click at [193, 428] on input "Great Effort!" at bounding box center [188, 428] width 9 height 9
checkbox input "true"
click at [490, 426] on label "Great Effort!" at bounding box center [500, 427] width 50 height 9
click at [468, 426] on input "Great Effort!" at bounding box center [463, 428] width 9 height 9
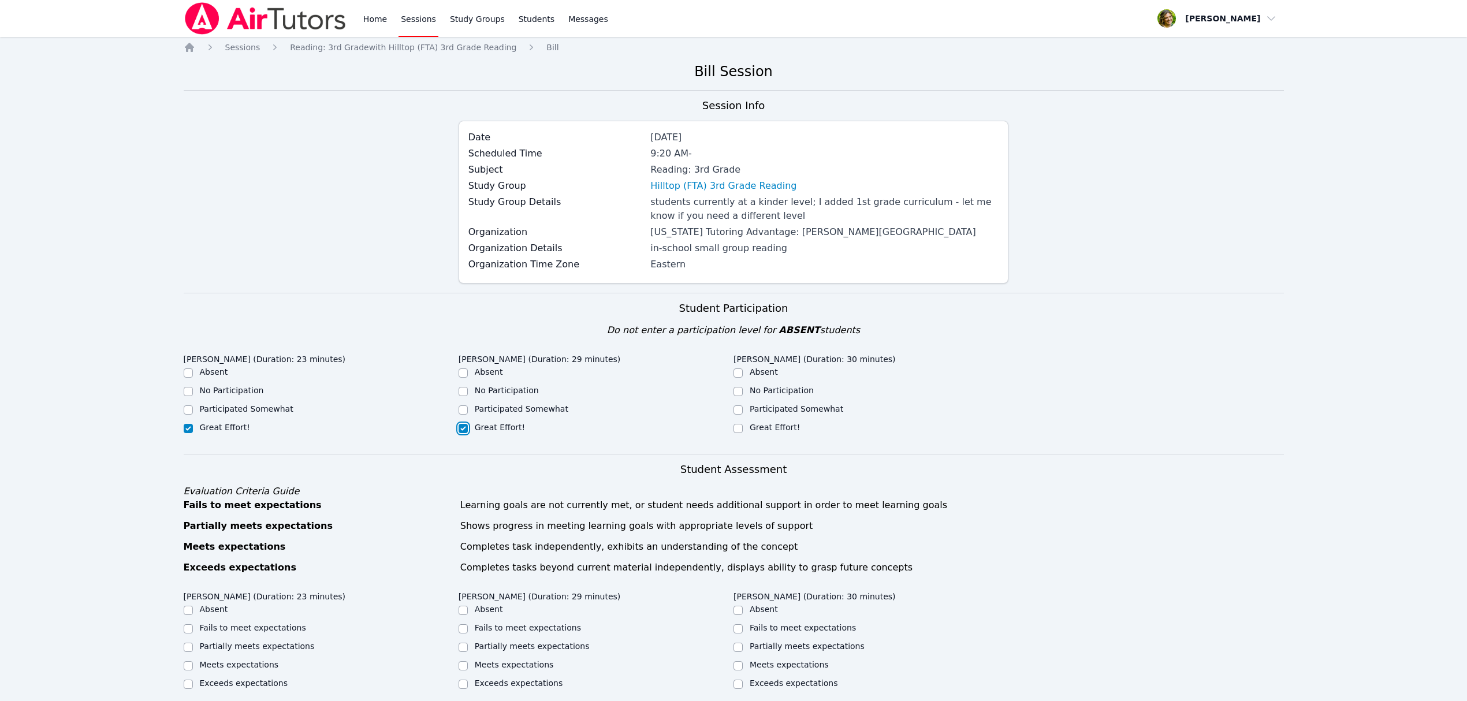
checkbox input "true"
click at [557, 435] on div "Great Effort!" at bounding box center [870, 429] width 275 height 14
click at [557, 432] on div "Great Effort!" at bounding box center [870, 429] width 275 height 14
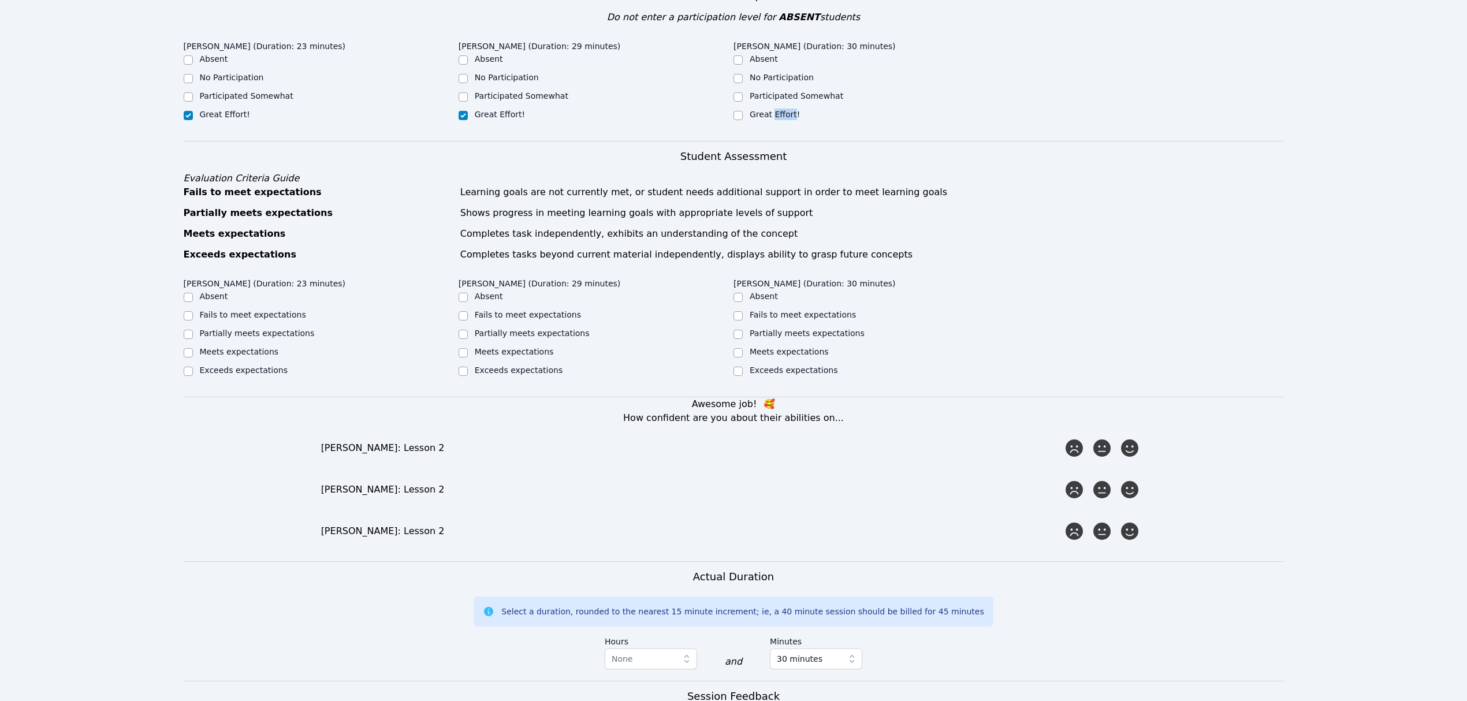
scroll to position [308, 0]
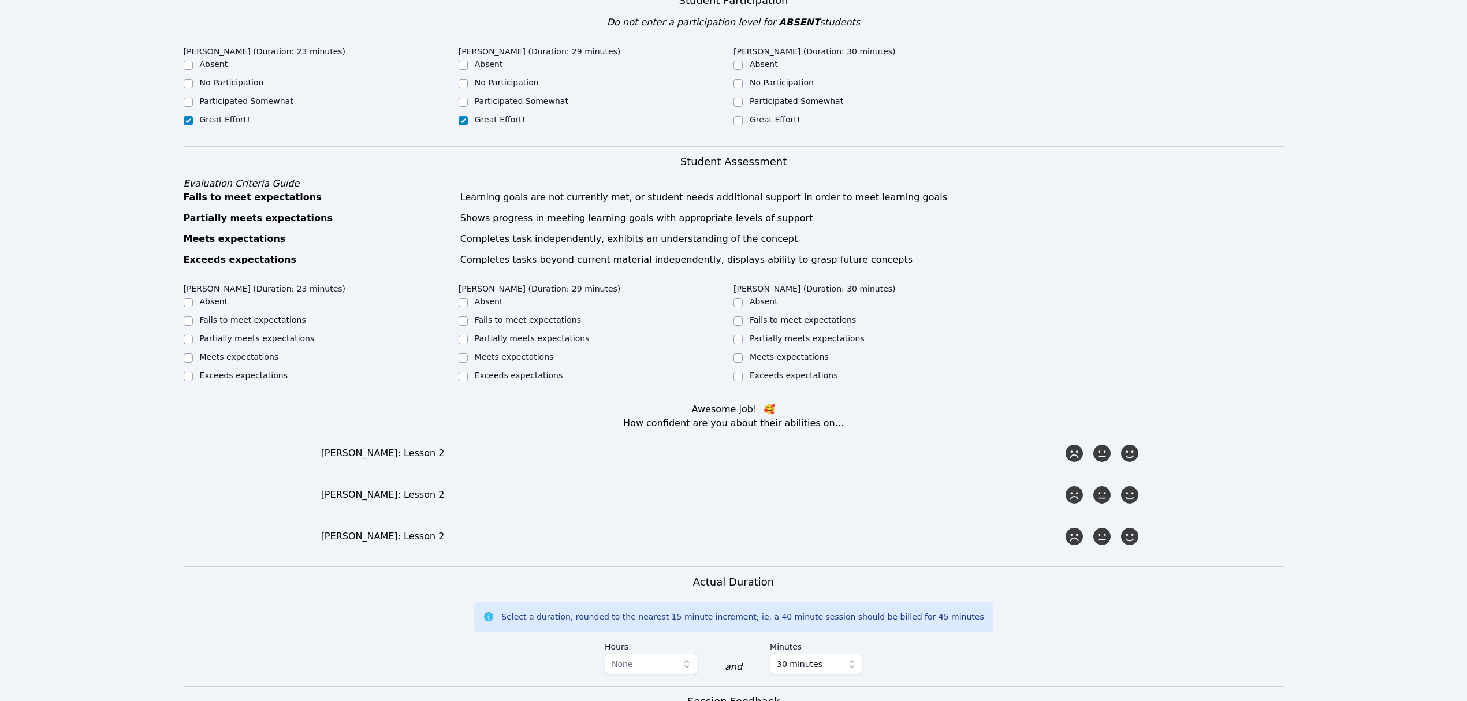
click at [557, 121] on div "Great Effort!" at bounding box center [870, 121] width 275 height 14
click at [557, 116] on div "Great Effort!" at bounding box center [596, 121] width 275 height 14
click at [557, 120] on input "Great Effort!" at bounding box center [737, 120] width 9 height 9
checkbox input "true"
click at [237, 363] on div "Meets expectations" at bounding box center [239, 357] width 79 height 12
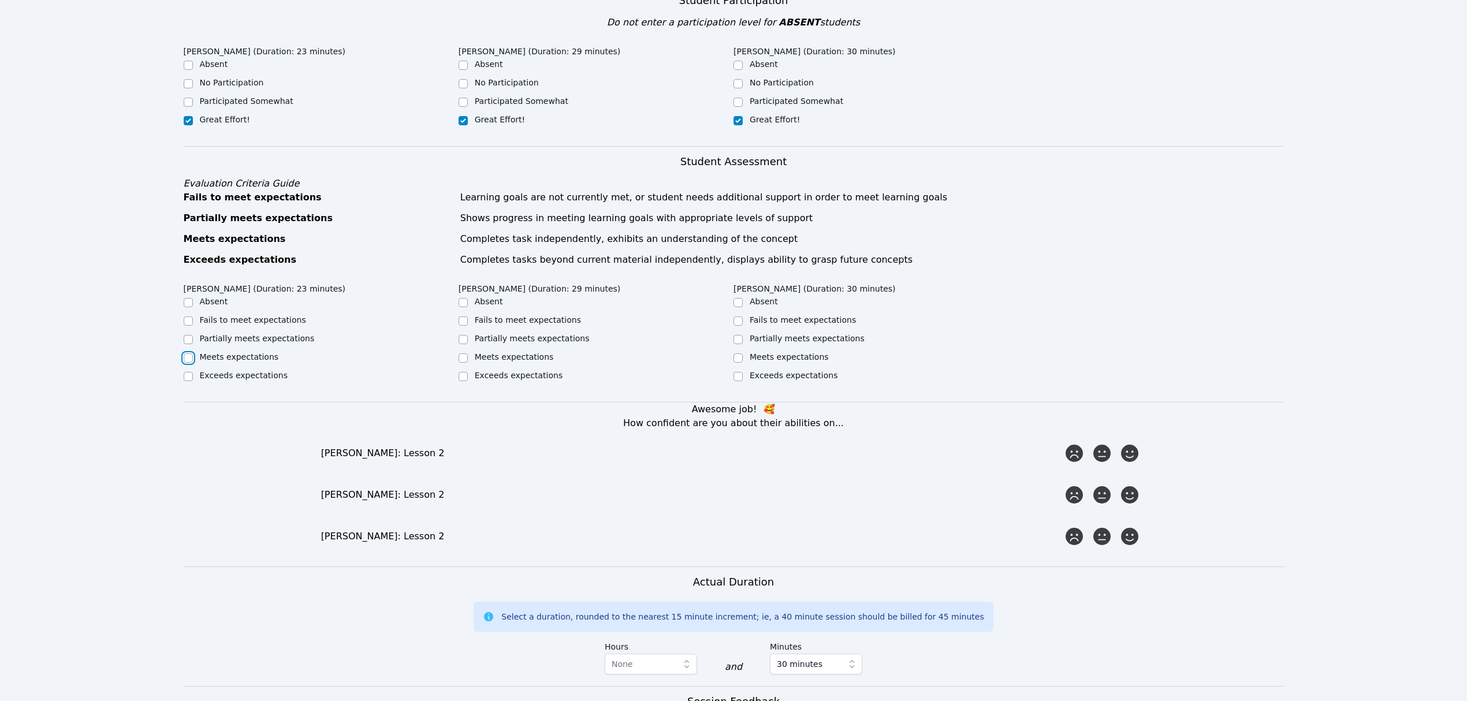
click at [185, 360] on input "Meets expectations" at bounding box center [188, 357] width 9 height 9
checkbox input "true"
click at [463, 359] on input "Meets expectations" at bounding box center [463, 357] width 9 height 9
checkbox input "true"
click at [557, 359] on input "Meets expectations" at bounding box center [737, 357] width 9 height 9
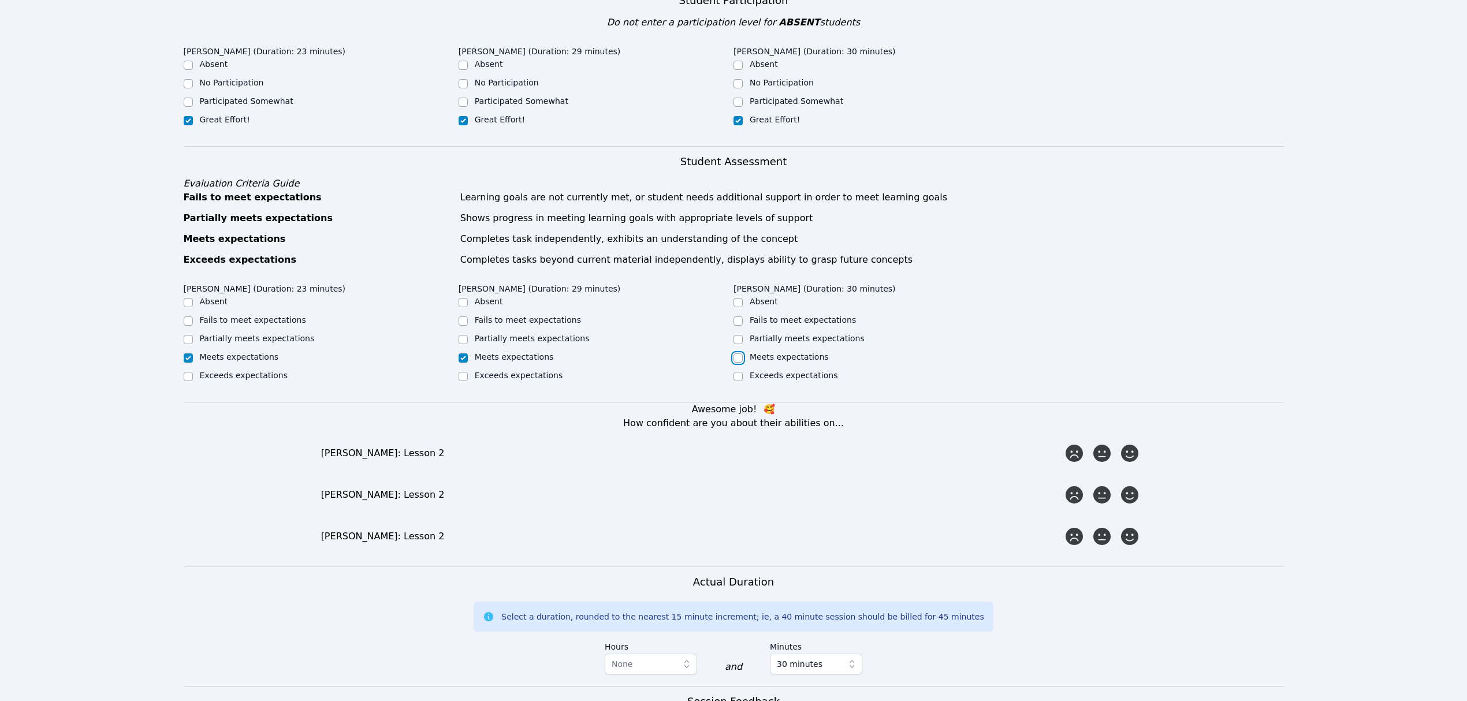
checkbox input "true"
click at [557, 457] on icon at bounding box center [1129, 453] width 21 height 21
click at [0, 0] on input "radio" at bounding box center [0, 0] width 0 height 0
click at [557, 496] on icon at bounding box center [1129, 495] width 21 height 21
click at [0, 0] on input "radio" at bounding box center [0, 0] width 0 height 0
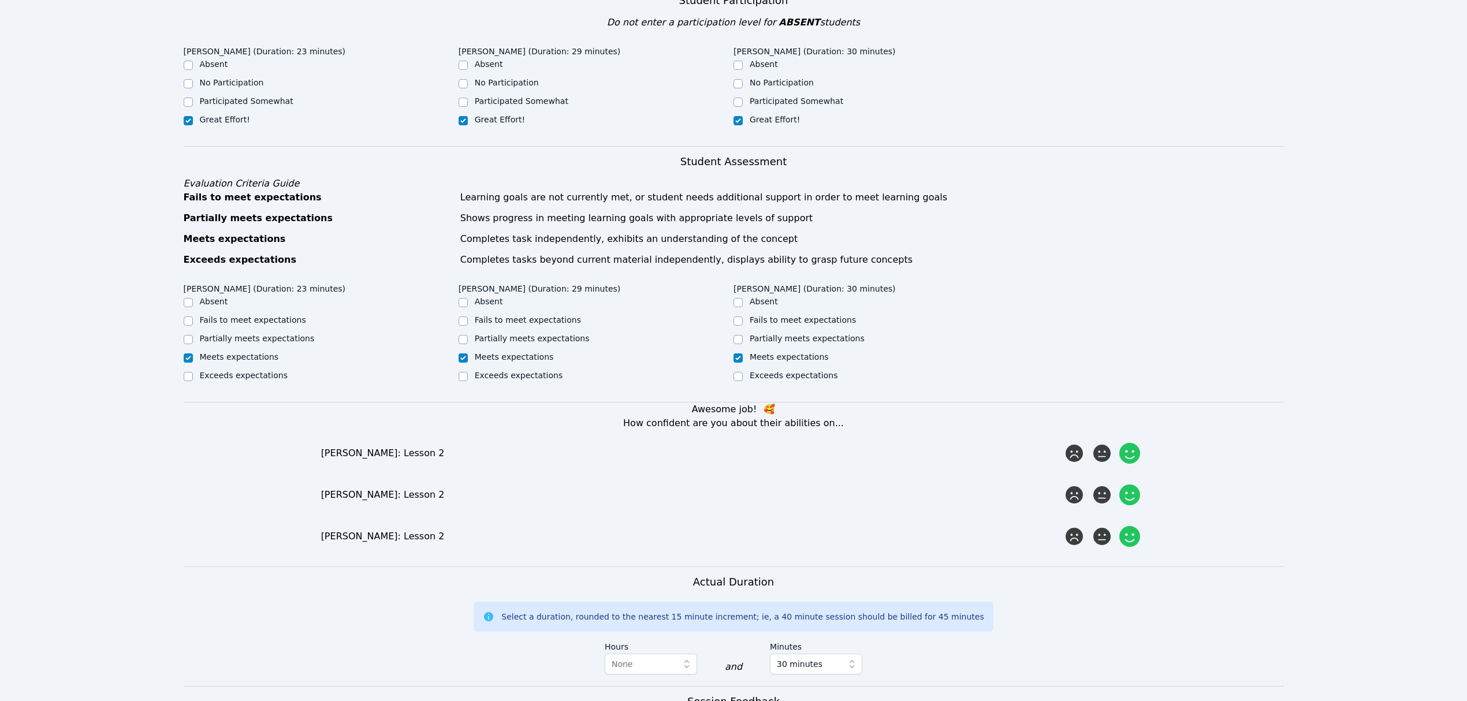
click at [557, 530] on icon at bounding box center [1129, 536] width 21 height 21
click at [0, 0] on input "radio" at bounding box center [0, 0] width 0 height 0
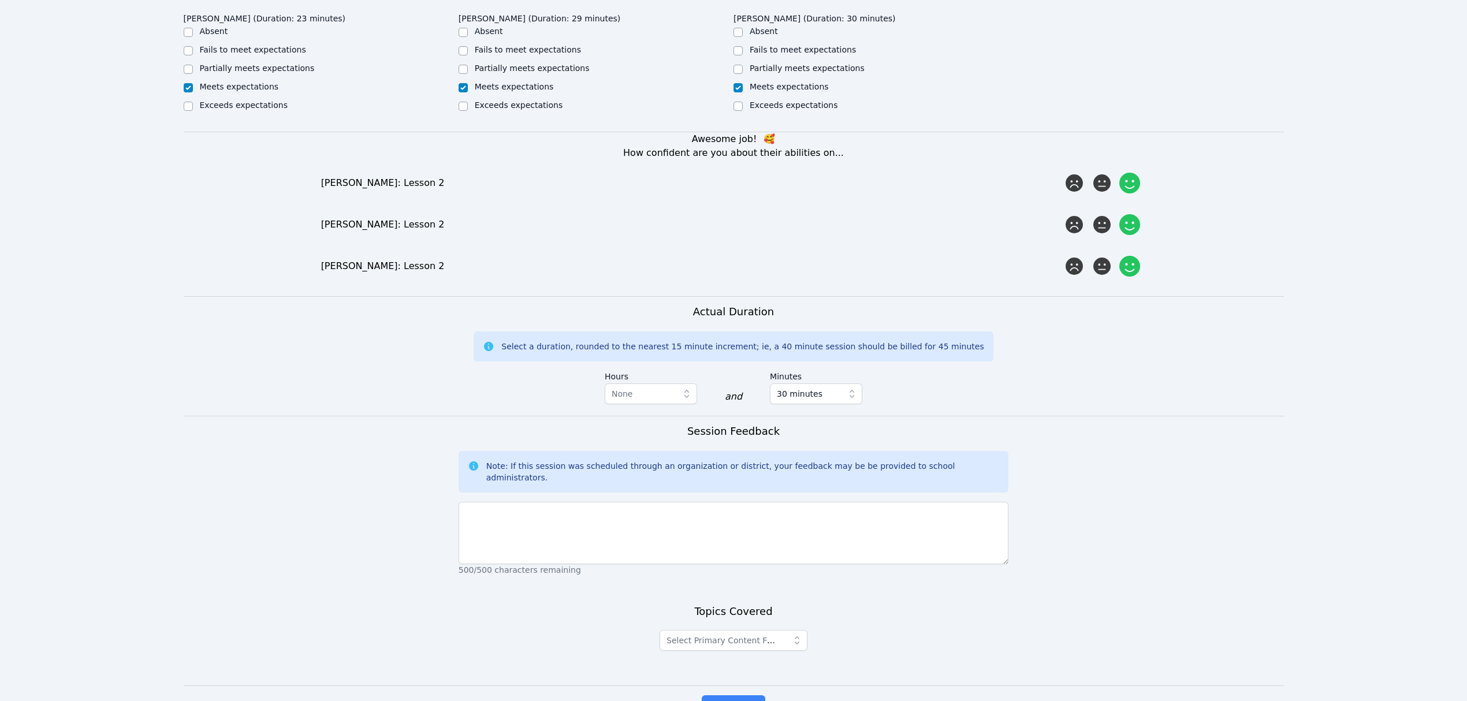
scroll to position [616, 0]
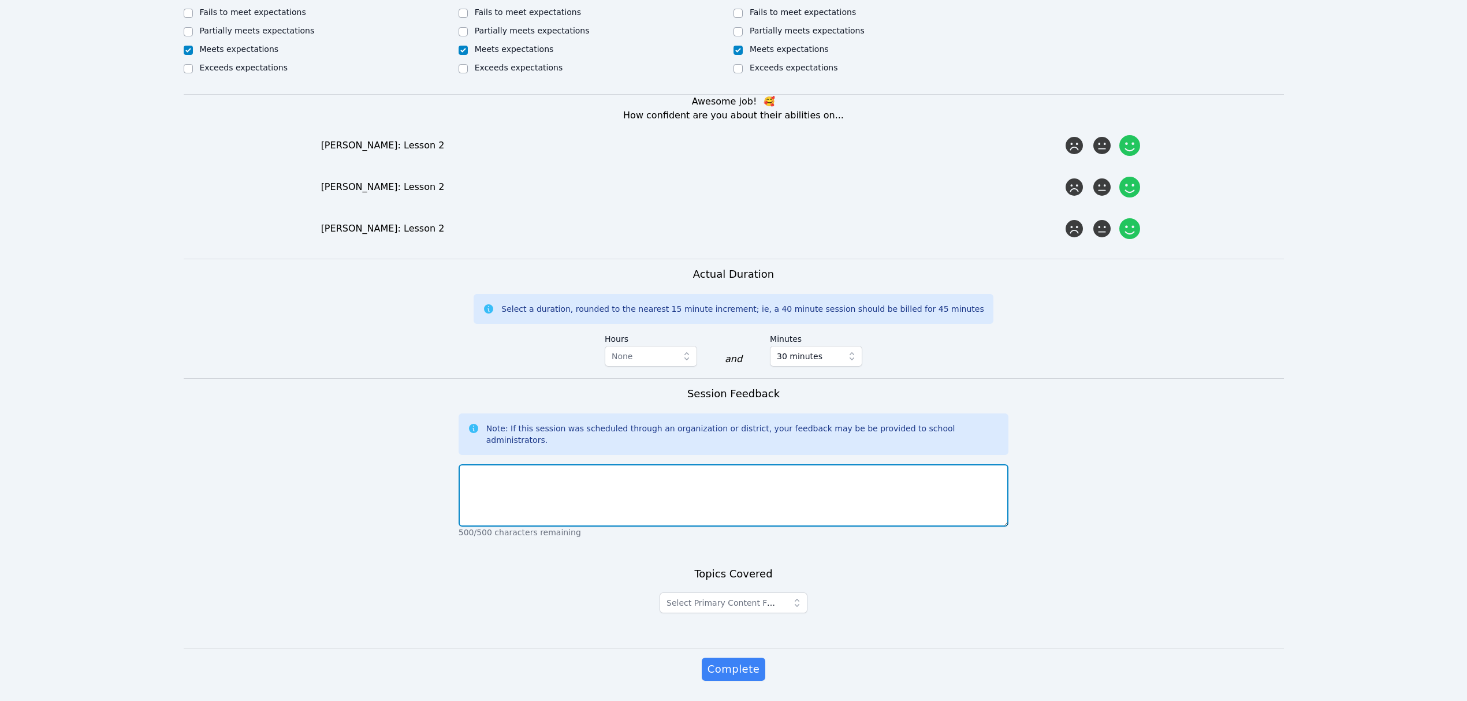
click at [557, 472] on textarea at bounding box center [734, 495] width 550 height 62
type textarea "Great job [DATE]. They are getting much better on focusing on tasks and moving …"
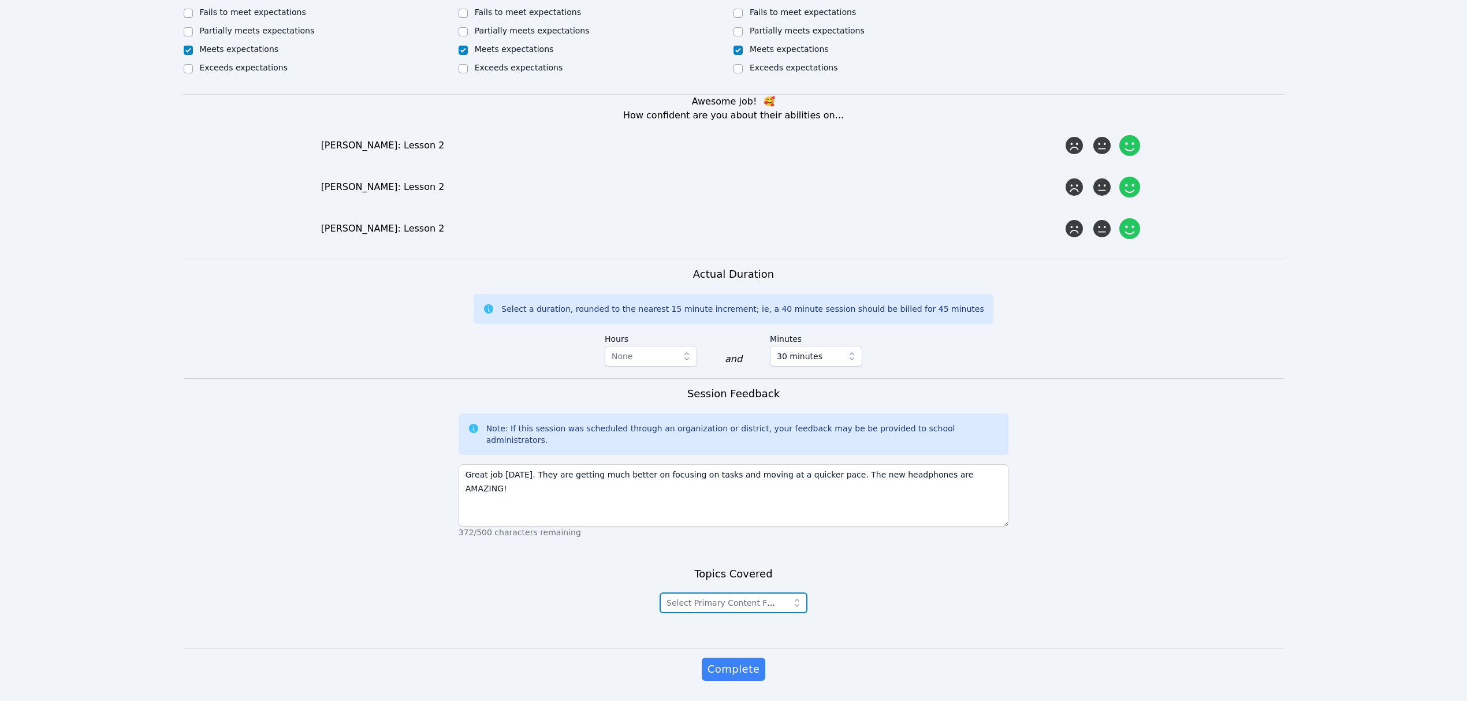
click at [557, 598] on span "Select Primary Content Focus" at bounding box center [722, 603] width 113 height 14
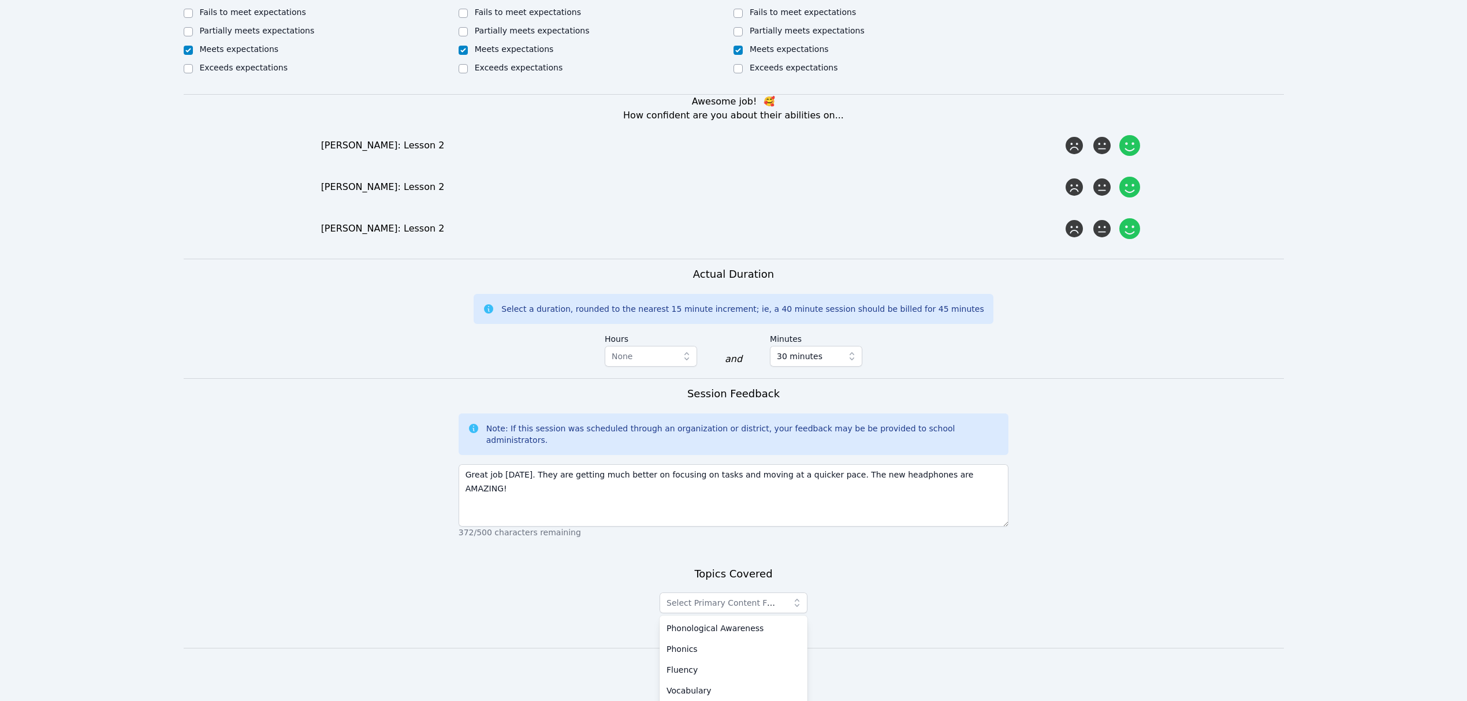
scroll to position [641, 0]
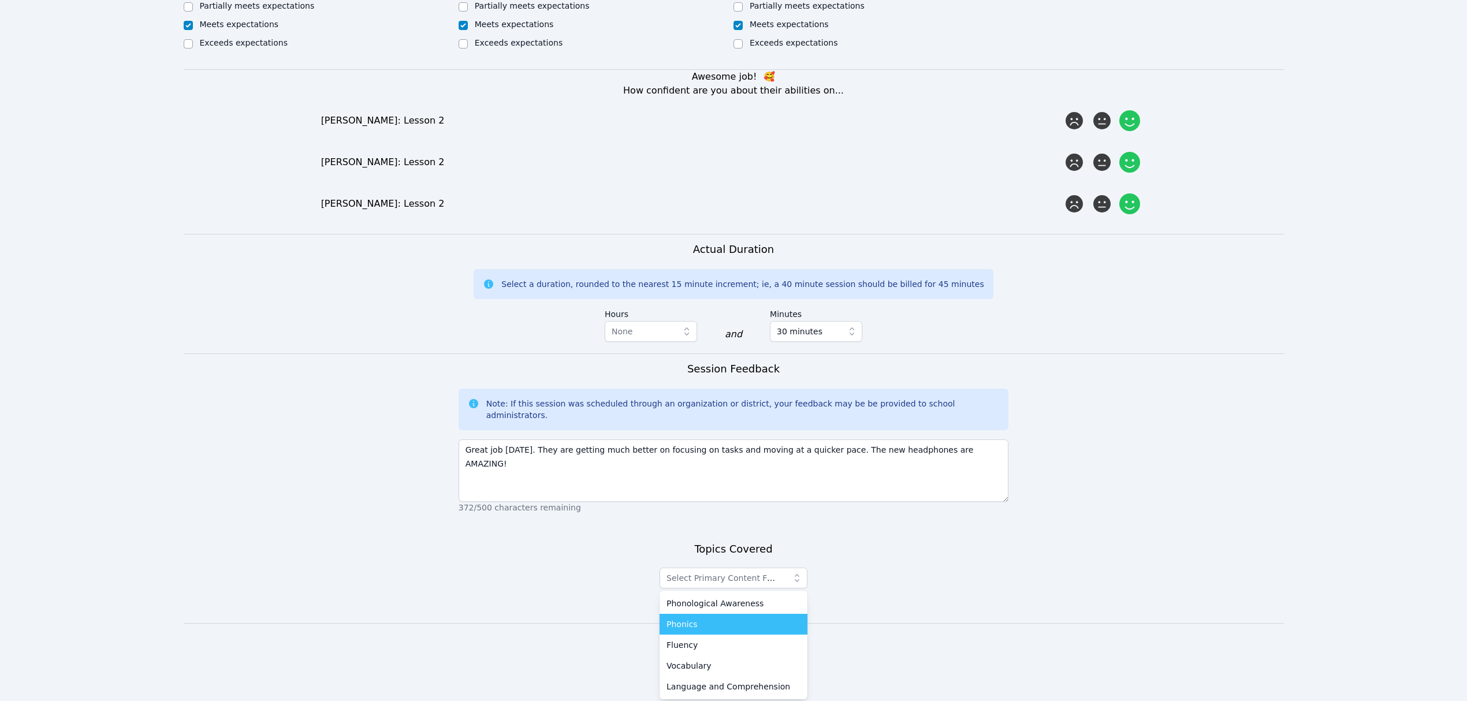
click at [557, 614] on li "Phonics" at bounding box center [734, 624] width 148 height 21
click at [557, 596] on div "Topics Covered Phonics" at bounding box center [734, 582] width 550 height 82
click at [557, 636] on span "Complete" at bounding box center [734, 644] width 52 height 16
